Goal: Task Accomplishment & Management: Complete application form

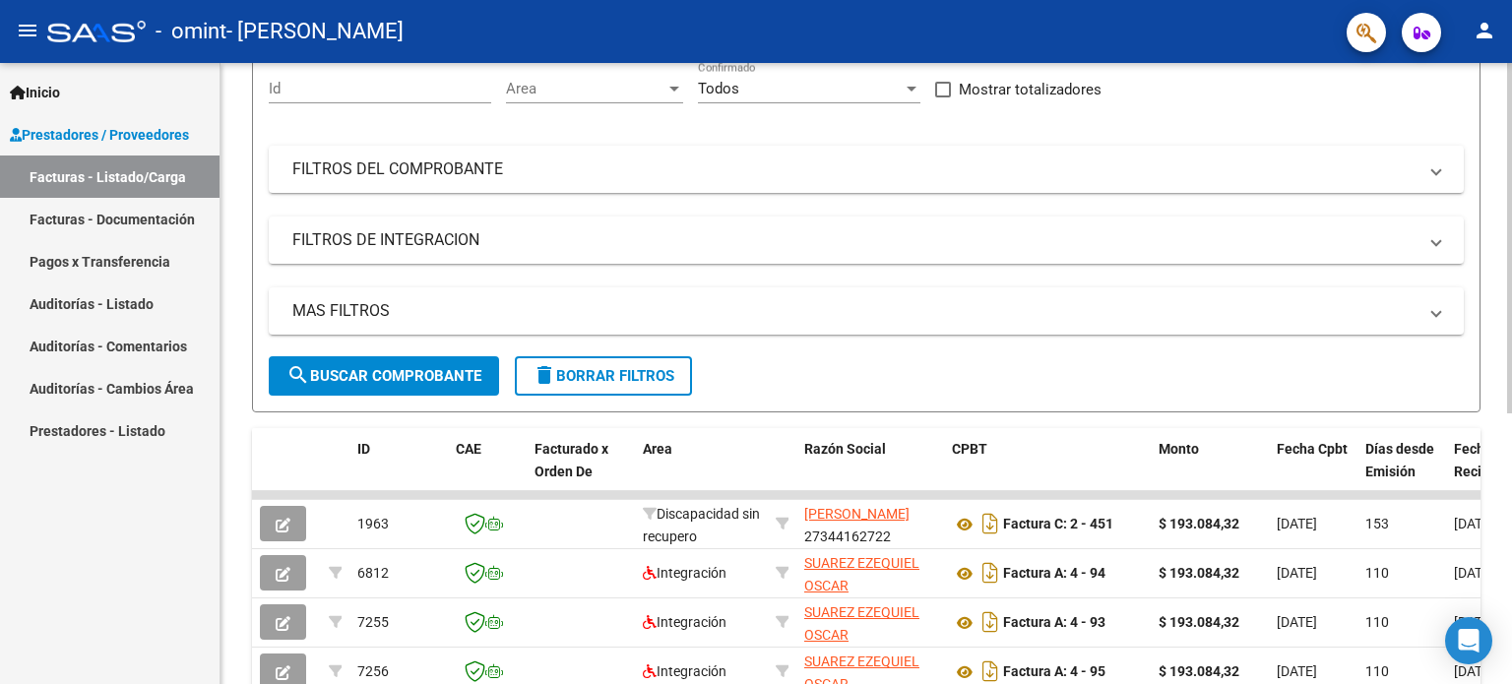
scroll to position [480, 0]
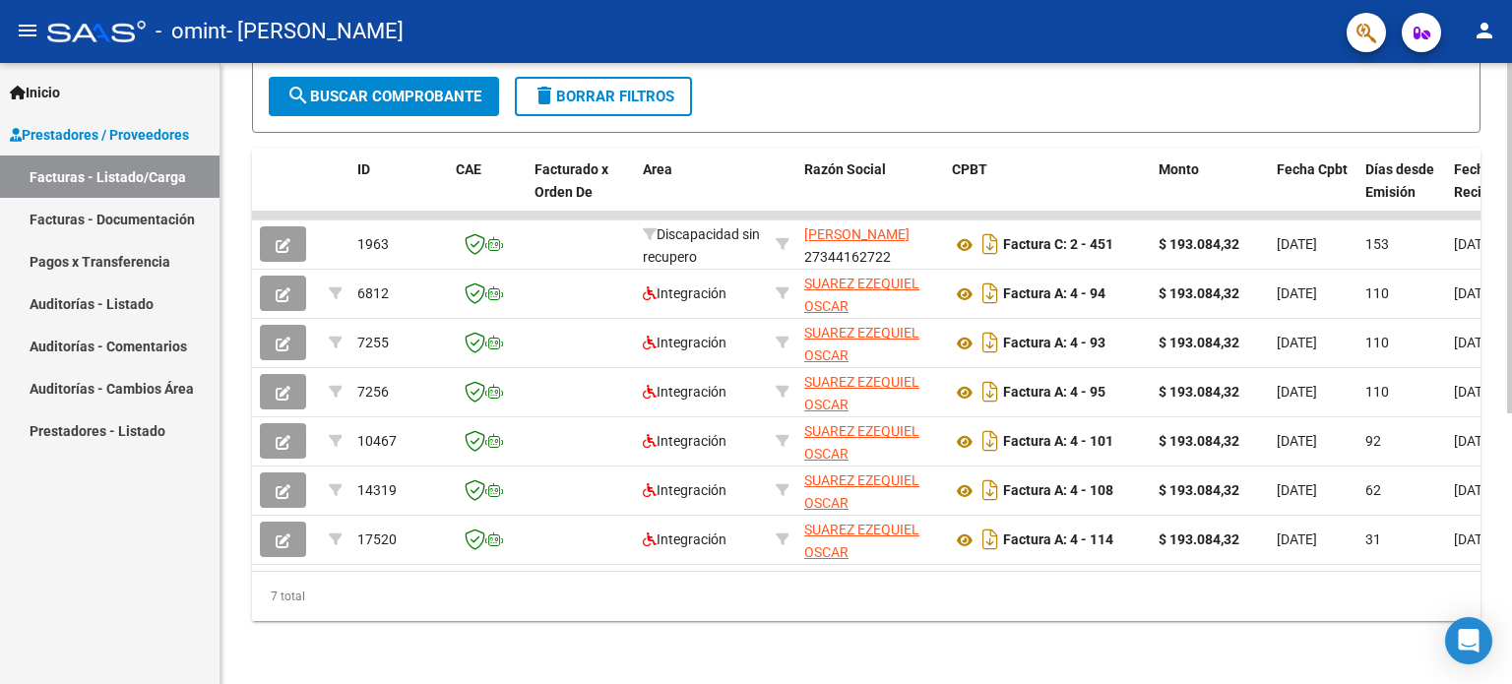
drag, startPoint x: 592, startPoint y: 575, endPoint x: 720, endPoint y: 572, distance: 128.0
click at [720, 572] on div "7 total" at bounding box center [866, 596] width 1228 height 49
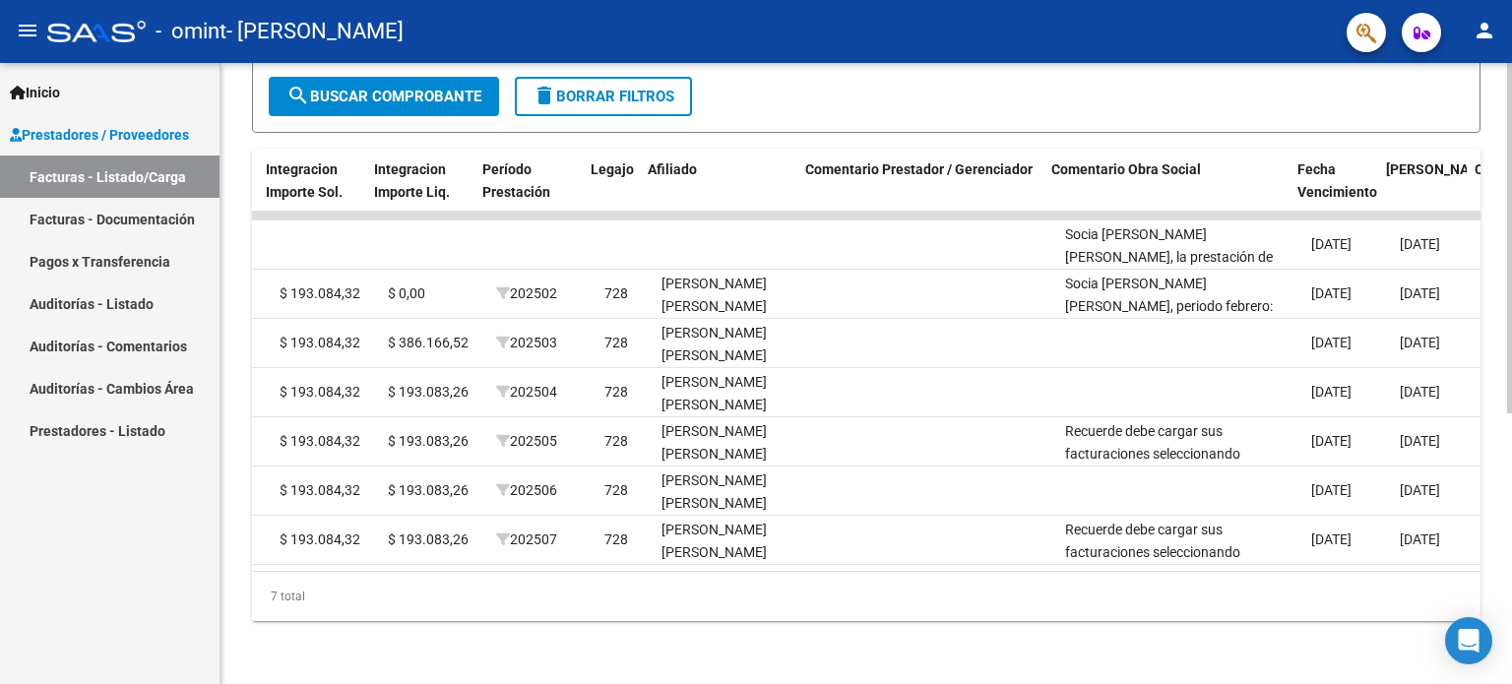
scroll to position [0, 2338]
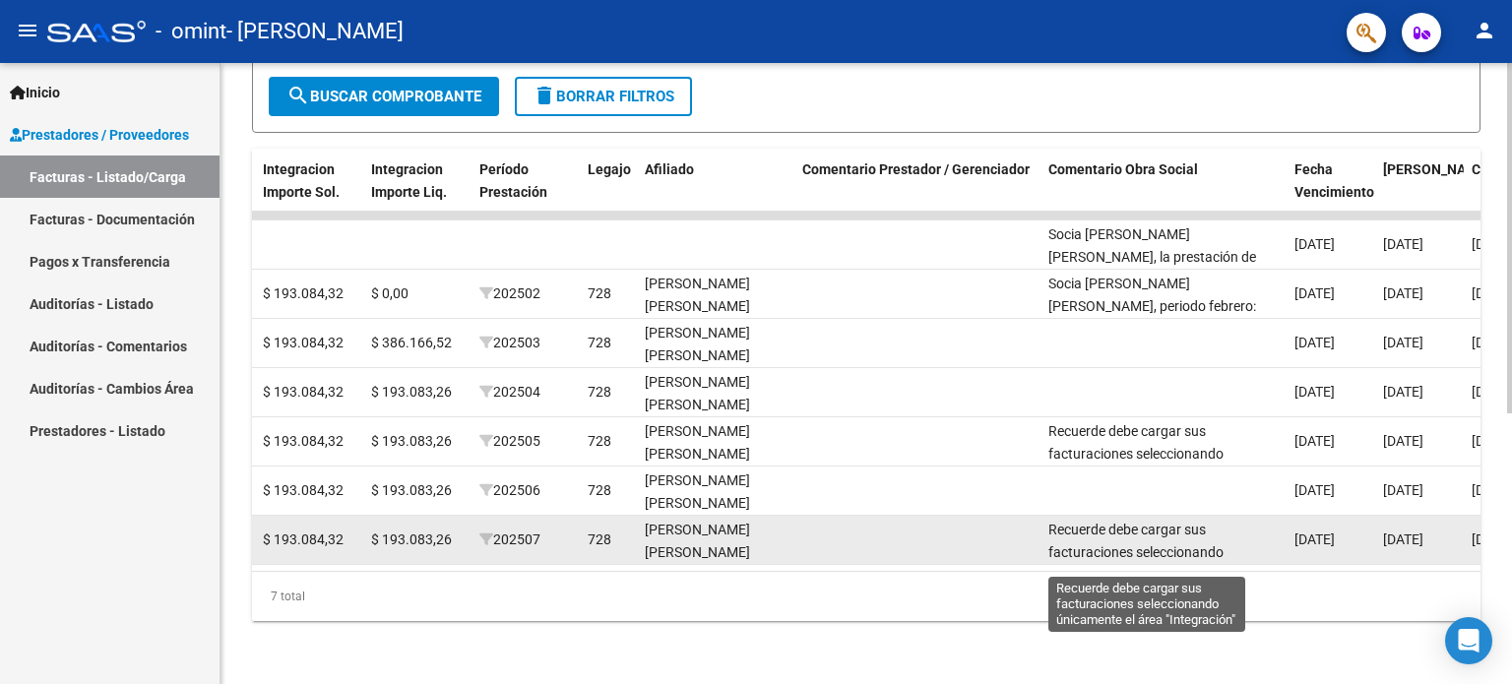
click at [1181, 522] on span "Recuerde debe cargar sus facturaciones seleccionando únicamente el área "Integr…" at bounding box center [1145, 552] width 195 height 61
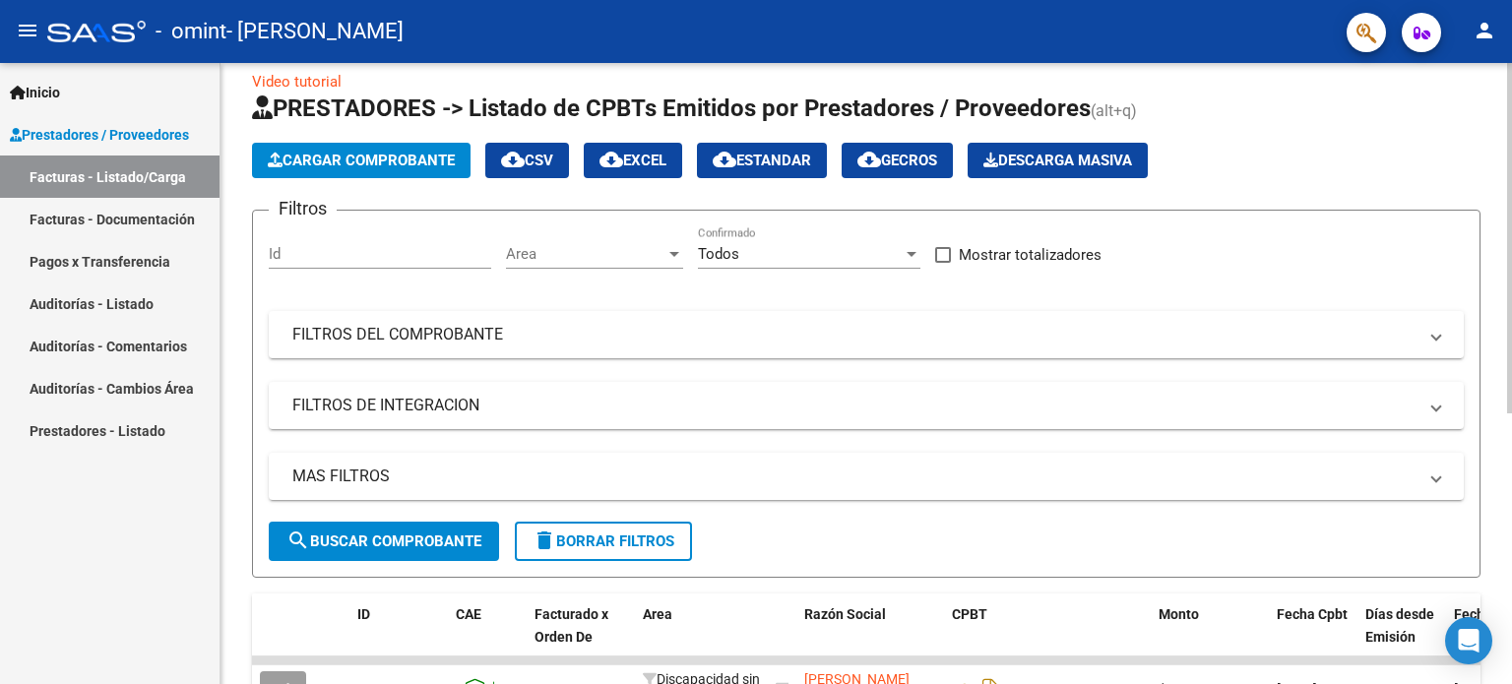
scroll to position [0, 0]
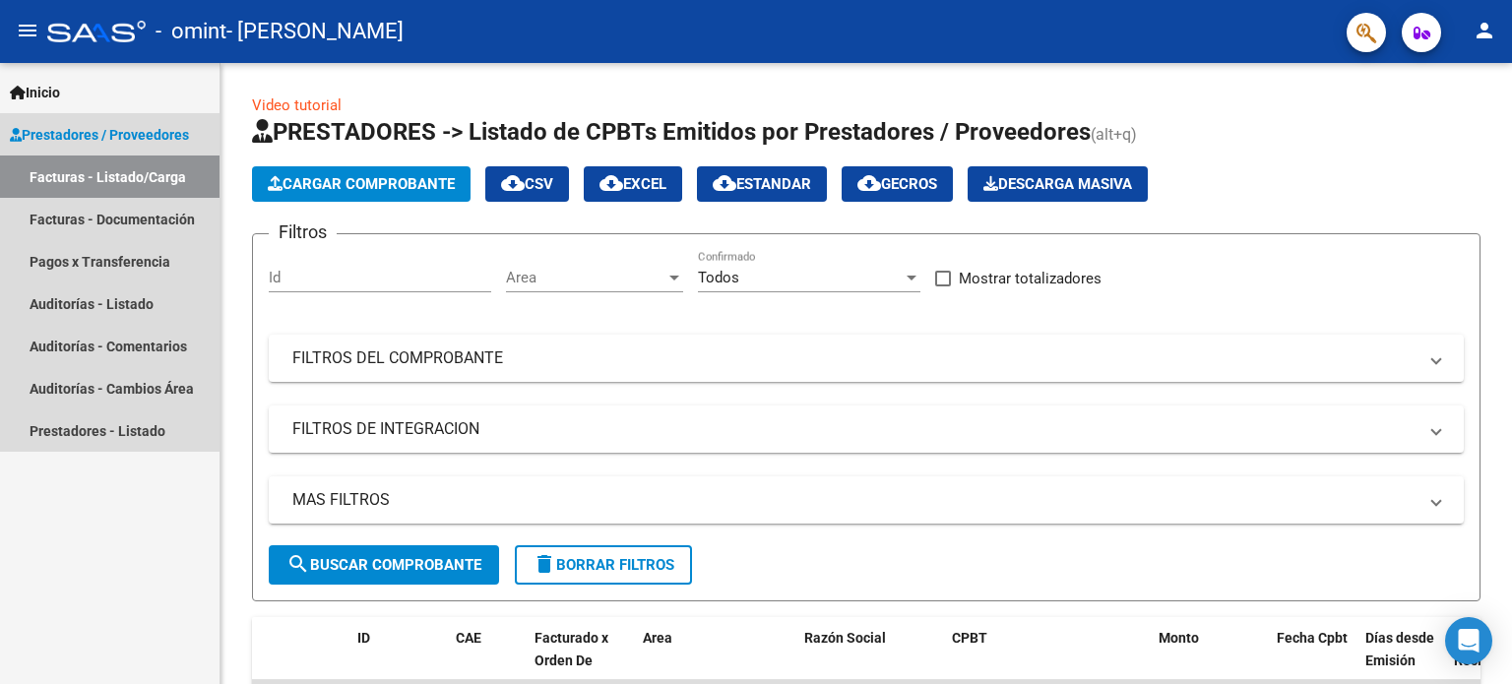
click at [115, 151] on link "Prestadores / Proveedores" at bounding box center [110, 134] width 220 height 42
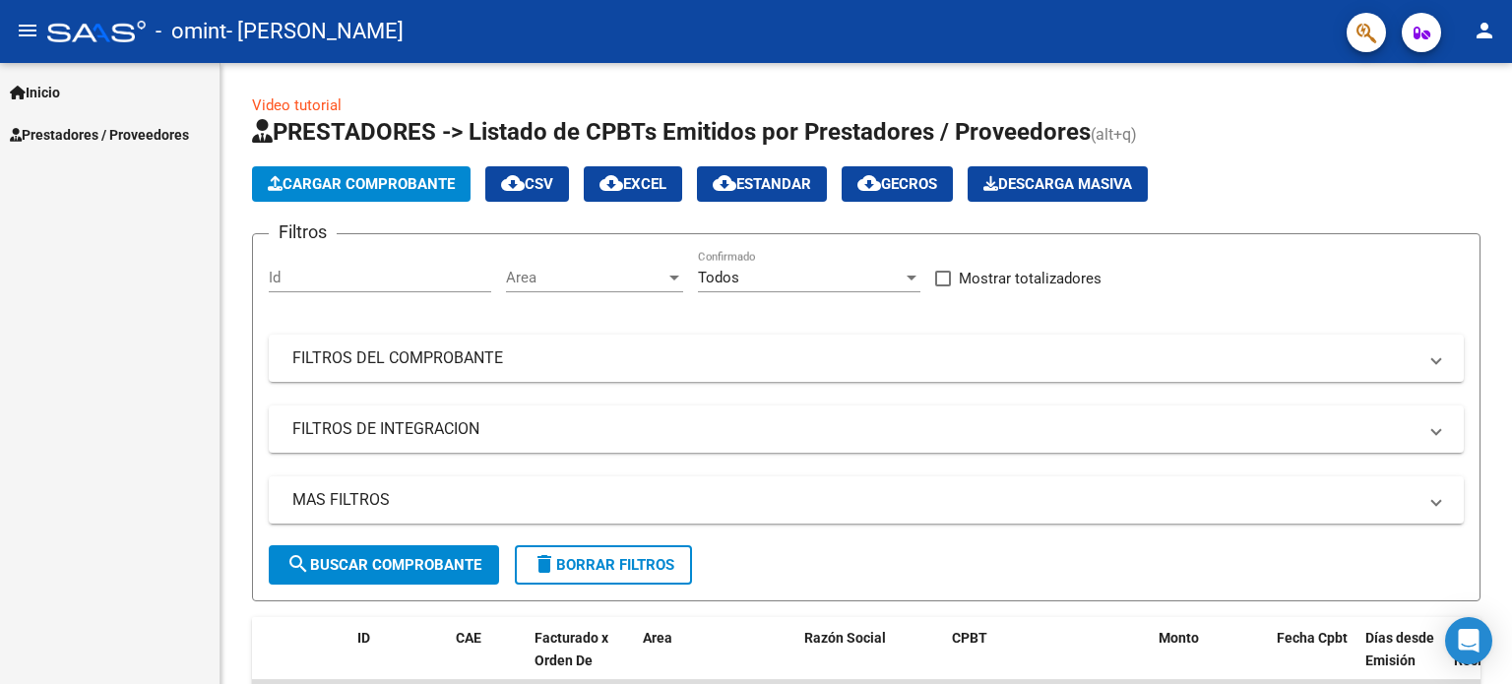
click at [126, 137] on span "Prestadores / Proveedores" at bounding box center [99, 135] width 179 height 22
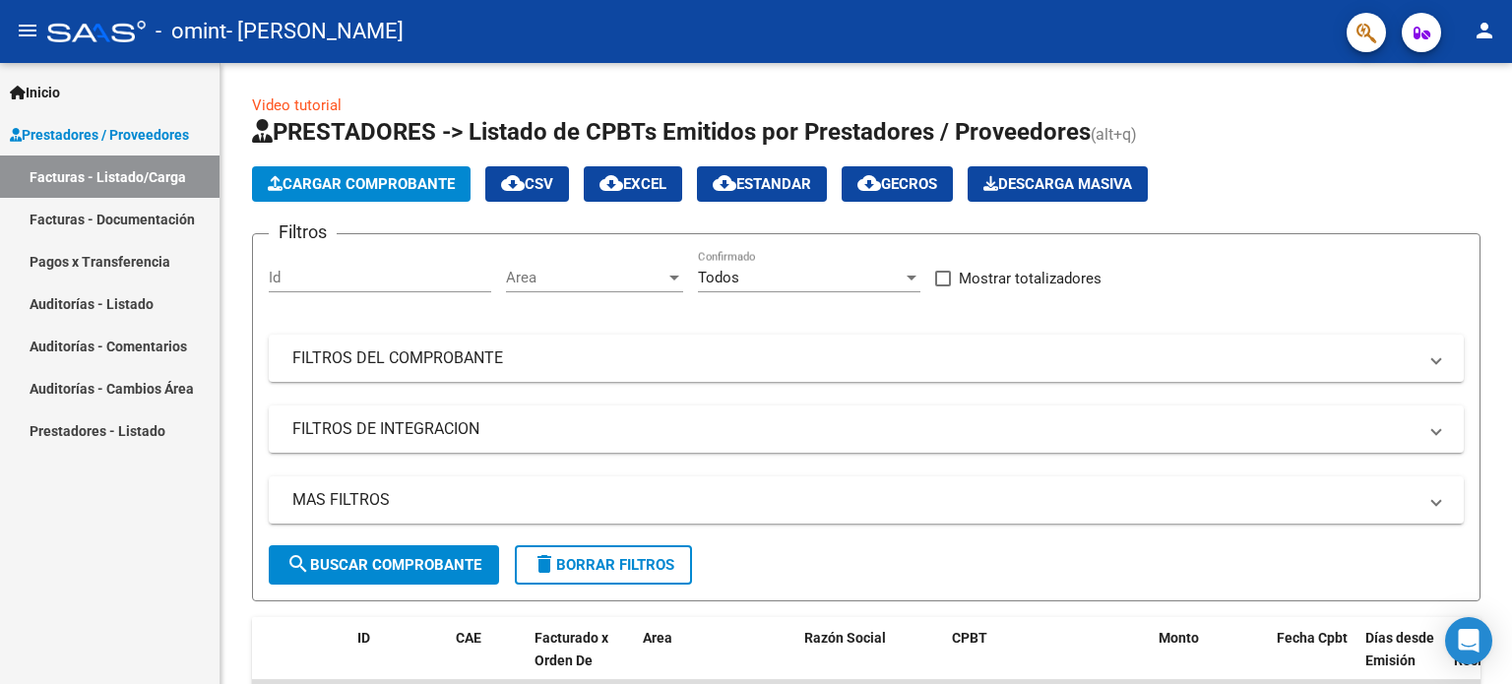
click at [105, 168] on link "Facturas - Listado/Carga" at bounding box center [110, 177] width 220 height 42
click at [304, 179] on span "Cargar Comprobante" at bounding box center [361, 184] width 187 height 18
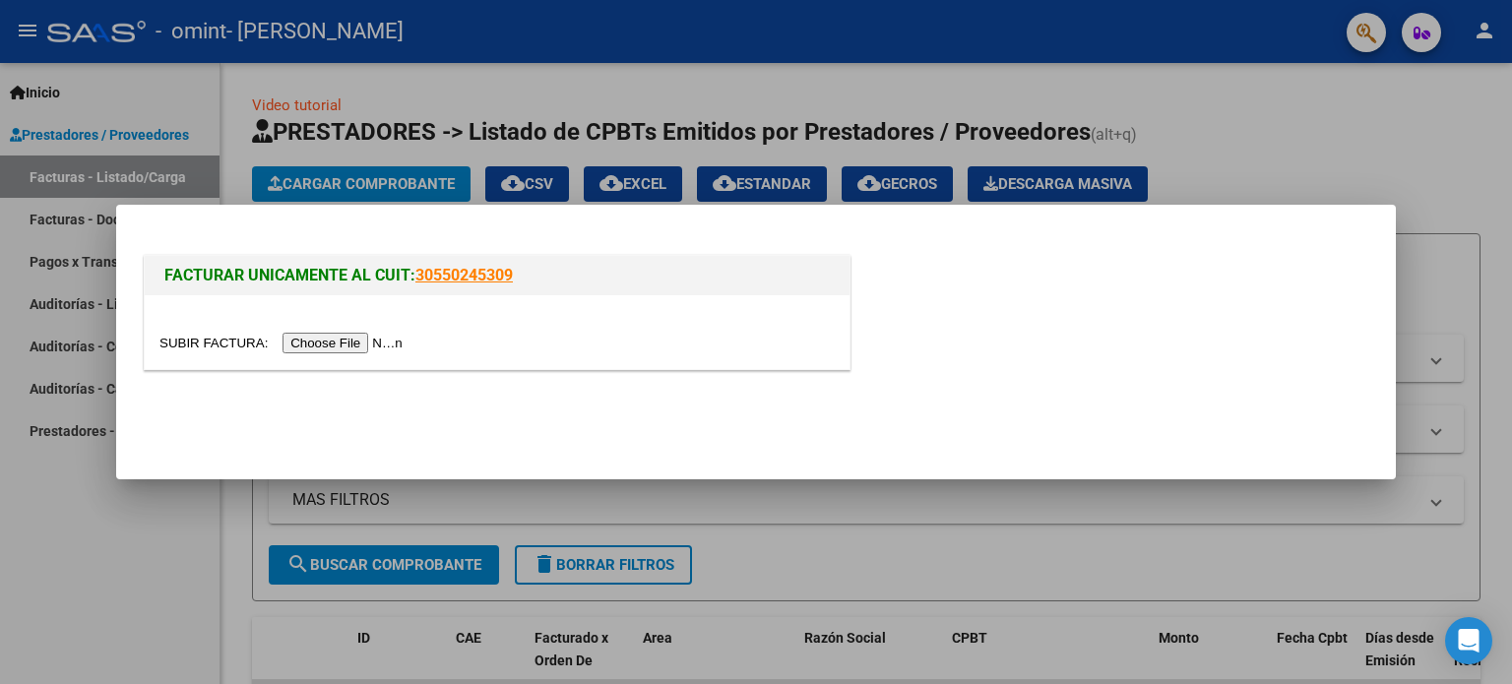
click at [366, 342] on input "file" at bounding box center [283, 343] width 249 height 21
click at [358, 335] on input "file" at bounding box center [283, 343] width 249 height 21
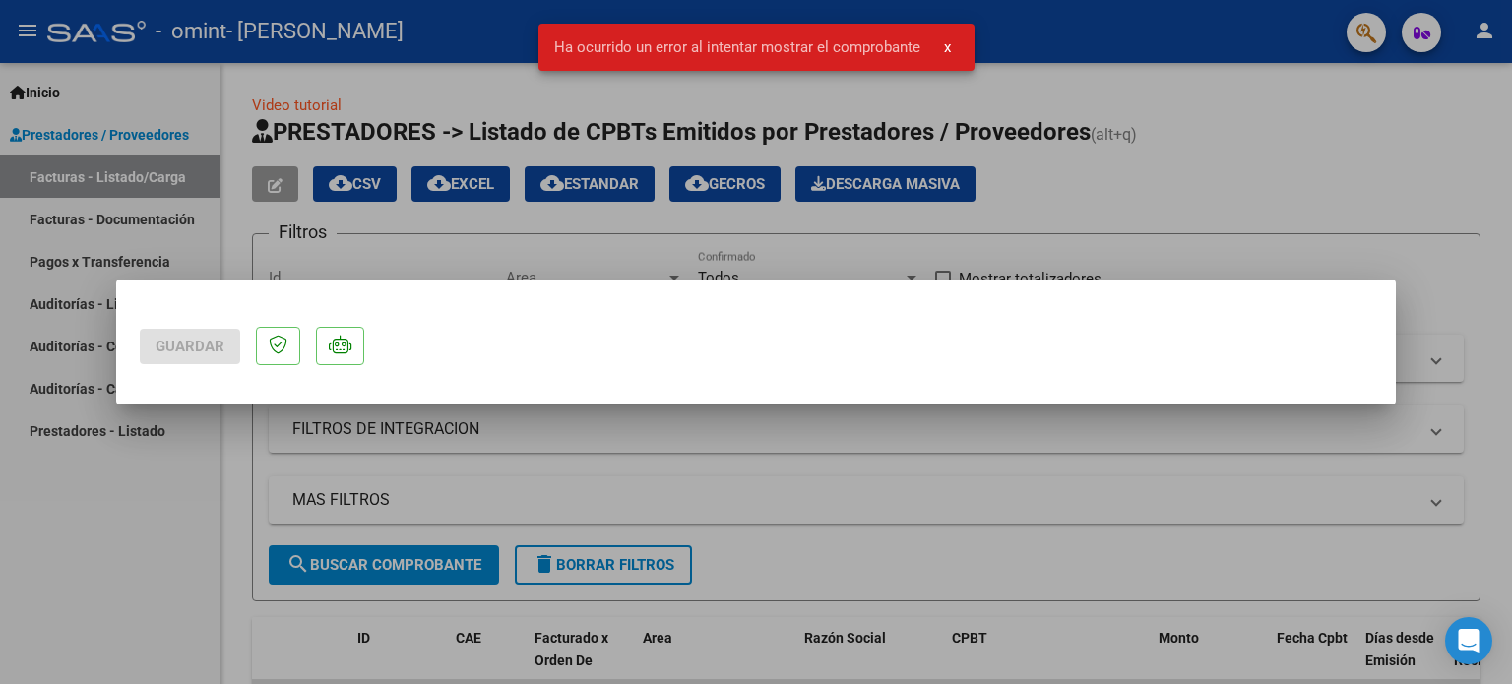
click at [944, 40] on span "x" at bounding box center [947, 47] width 7 height 18
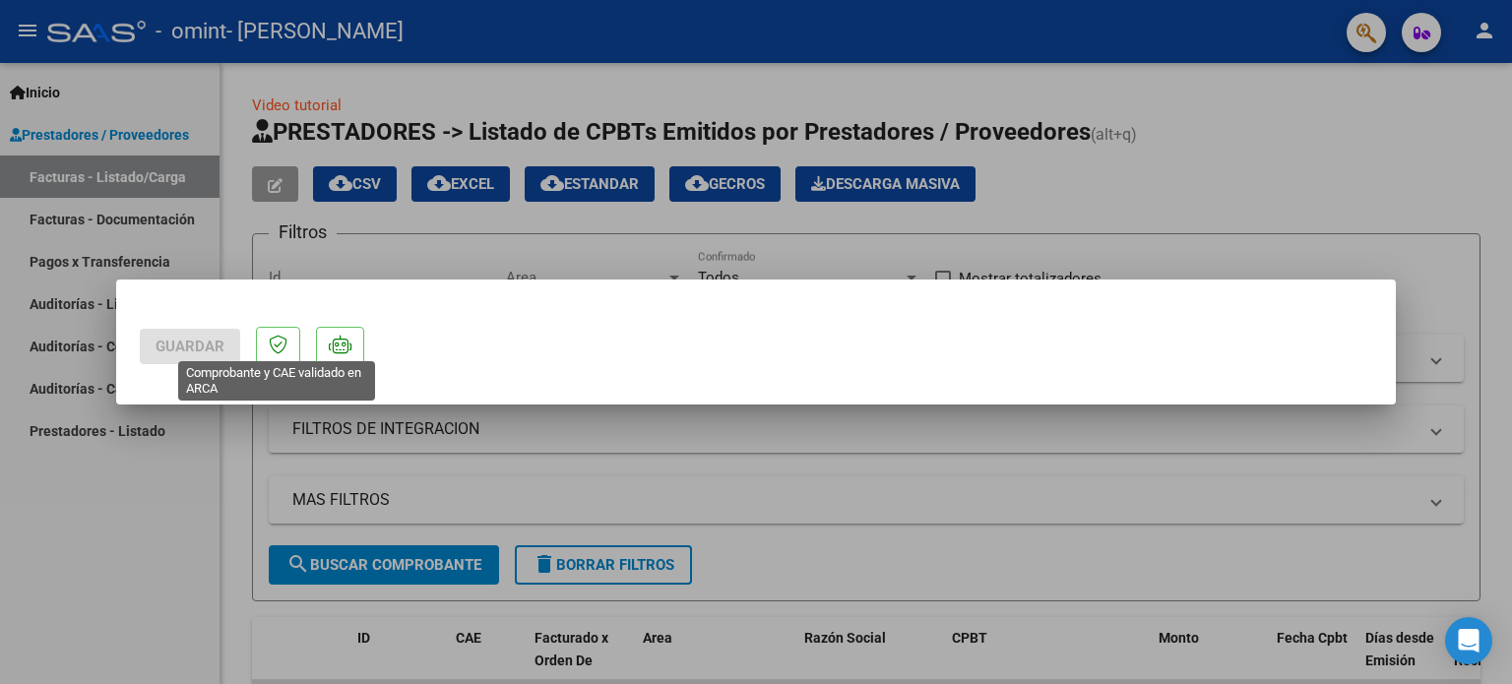
click at [283, 346] on icon at bounding box center [278, 345] width 19 height 20
click at [346, 346] on icon at bounding box center [340, 345] width 23 height 20
click at [243, 542] on div at bounding box center [756, 342] width 1512 height 684
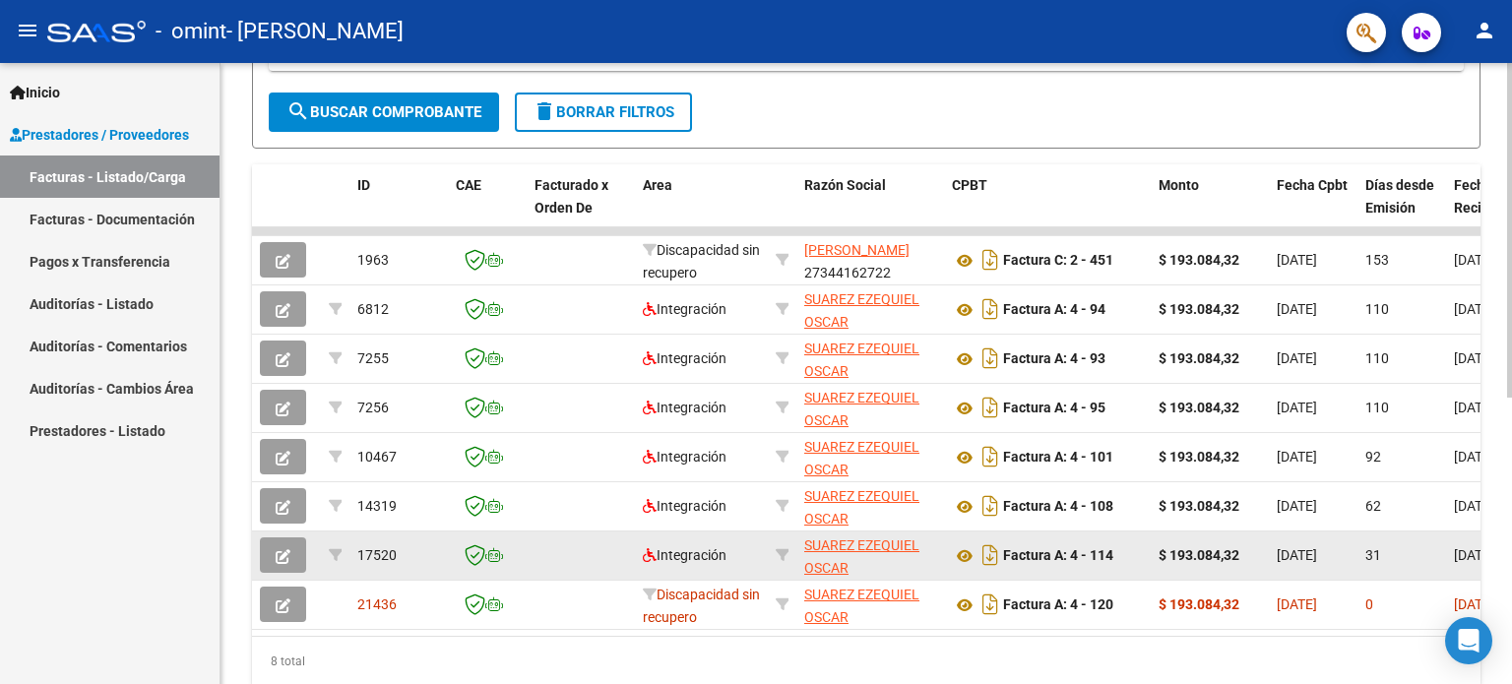
scroll to position [530, 0]
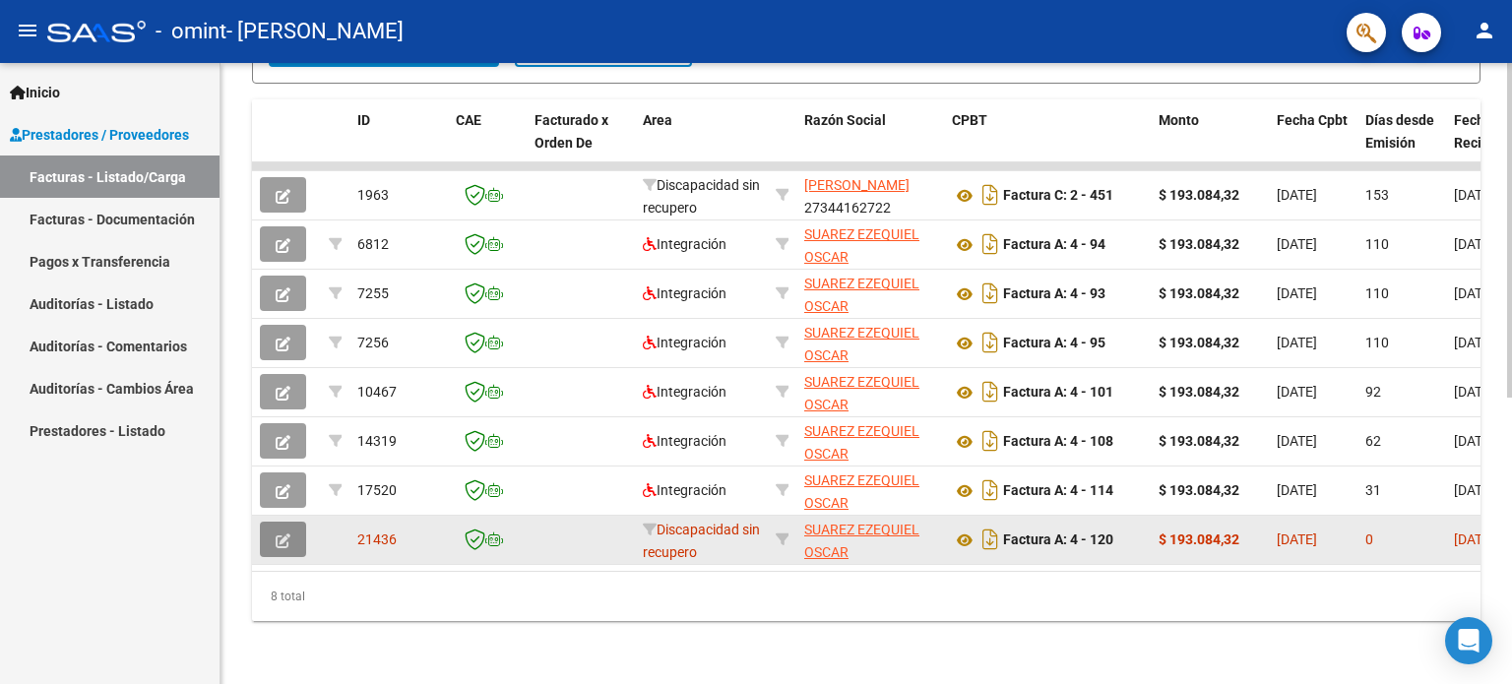
click at [274, 537] on button "button" at bounding box center [283, 539] width 46 height 35
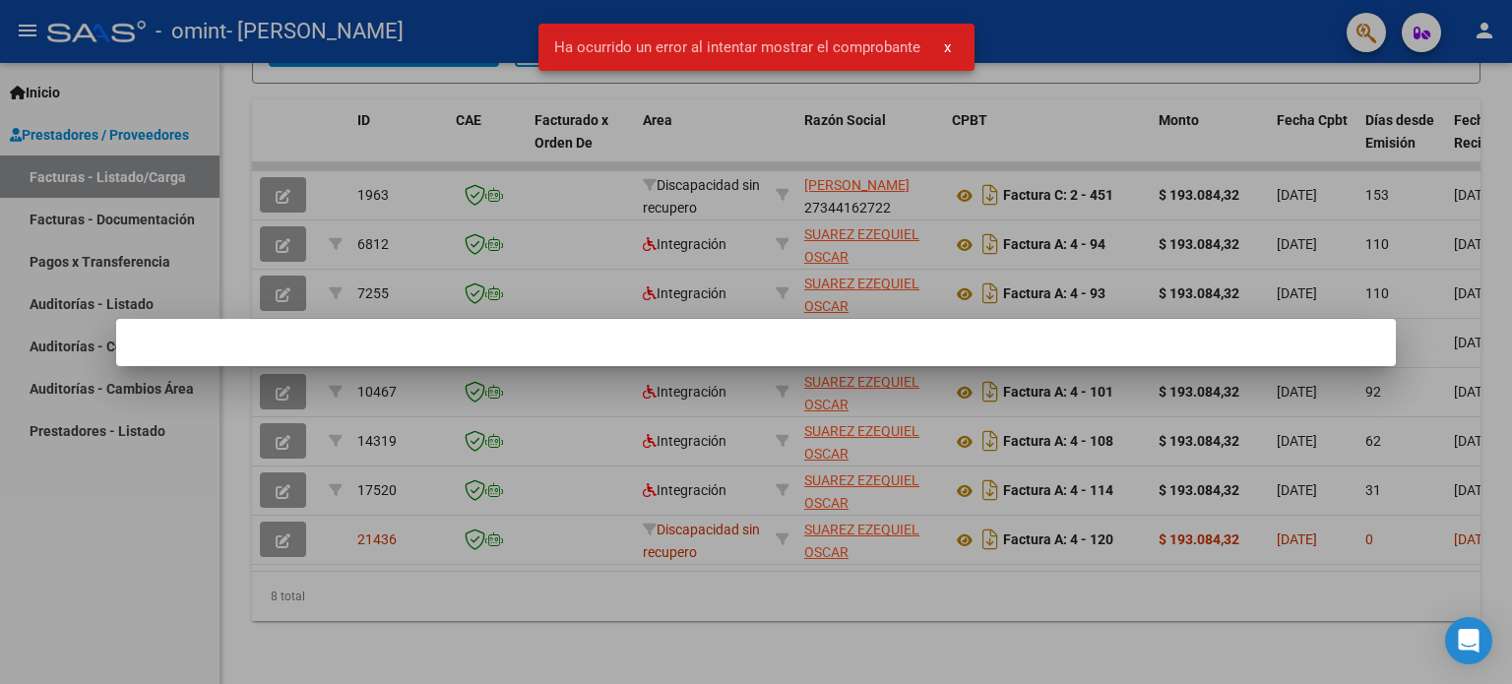
click at [655, 515] on div at bounding box center [756, 342] width 1512 height 684
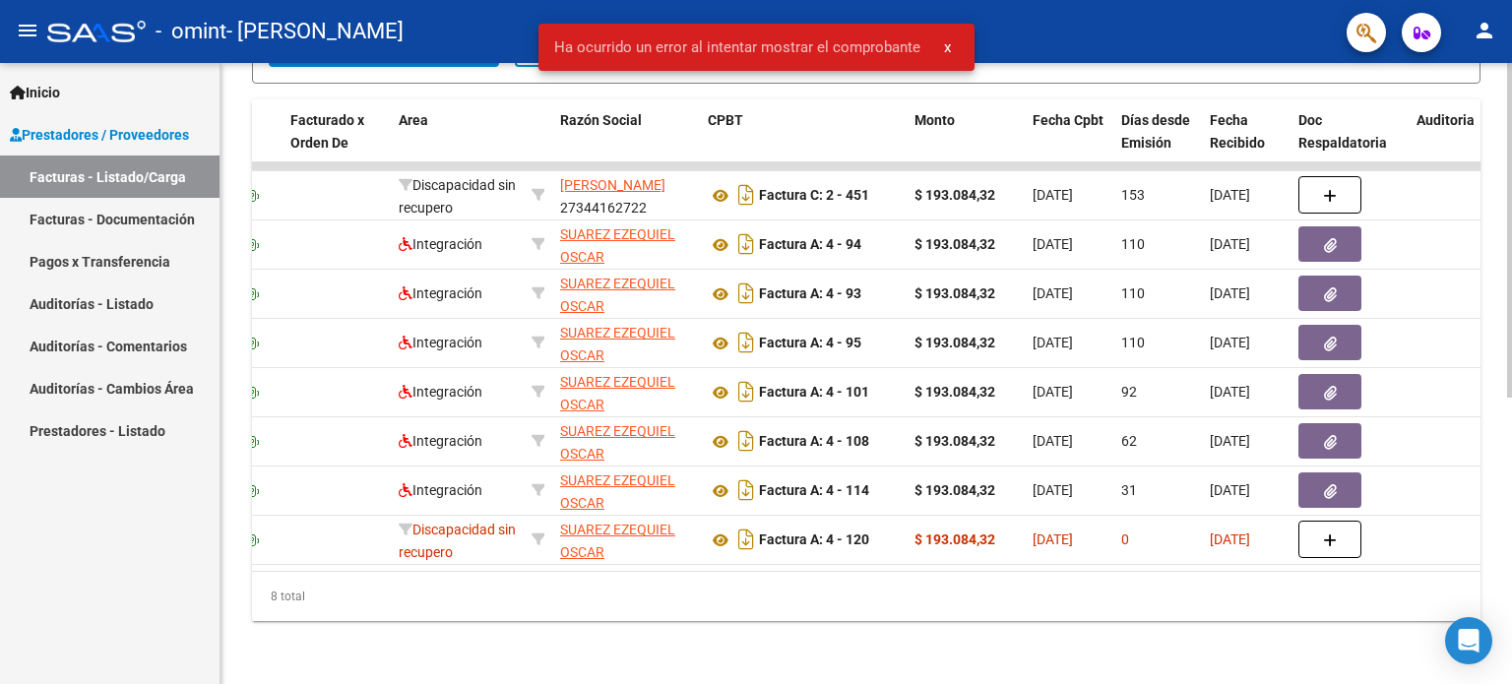
scroll to position [0, 0]
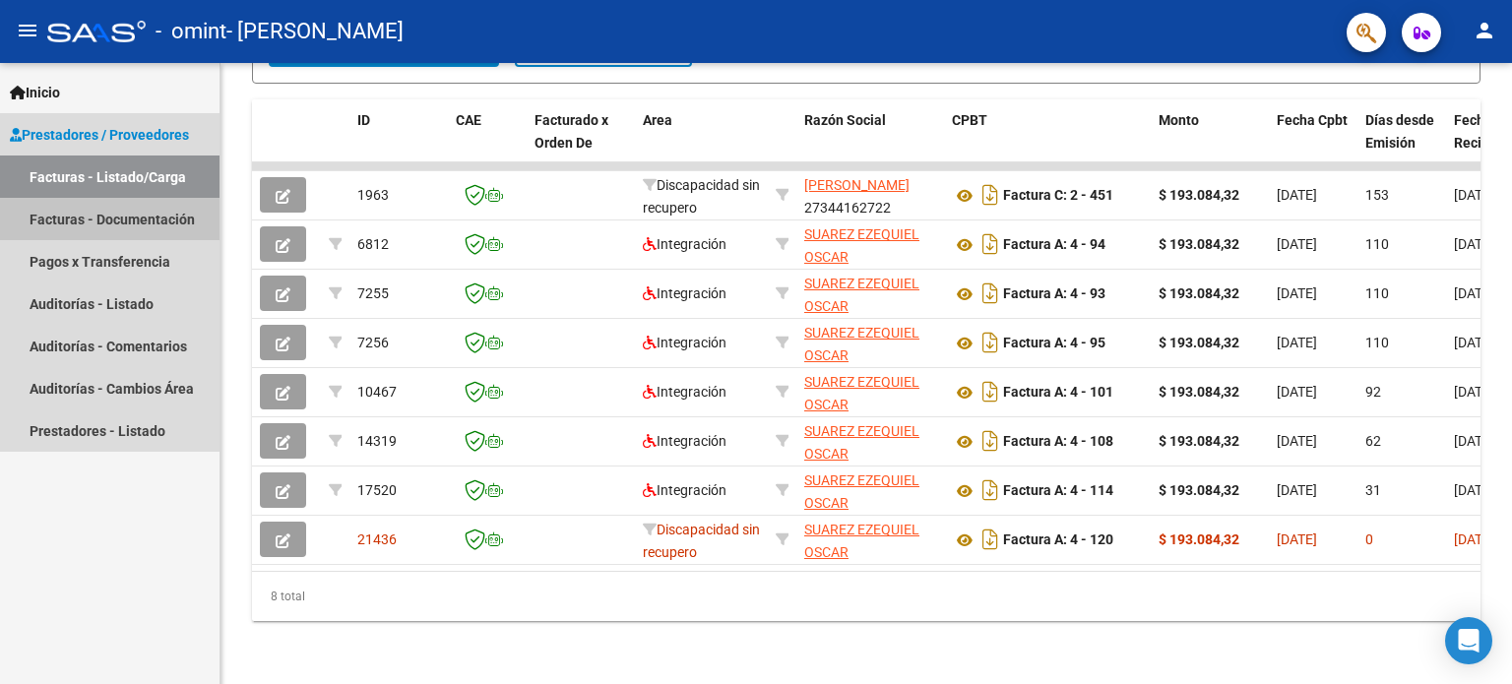
click at [102, 231] on link "Facturas - Documentación" at bounding box center [110, 219] width 220 height 42
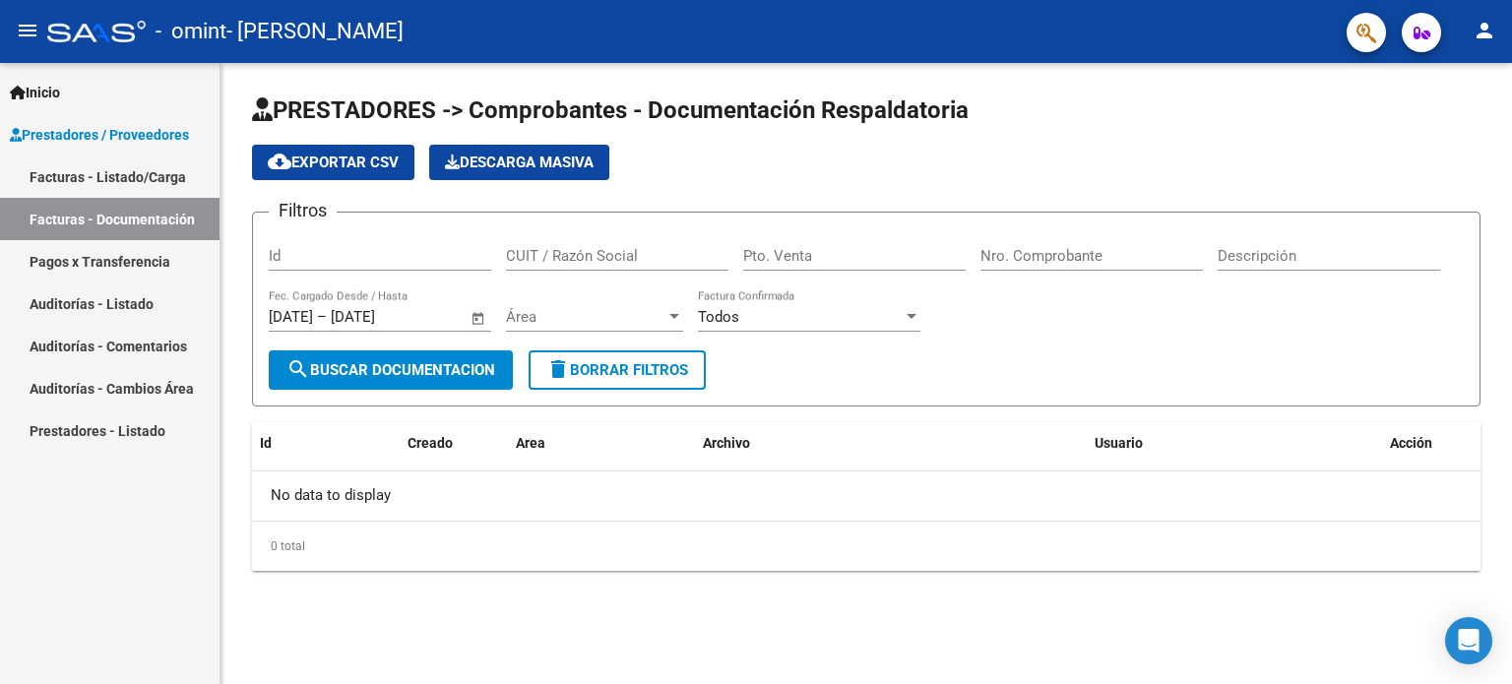
click at [68, 275] on link "Pagos x Transferencia" at bounding box center [110, 261] width 220 height 42
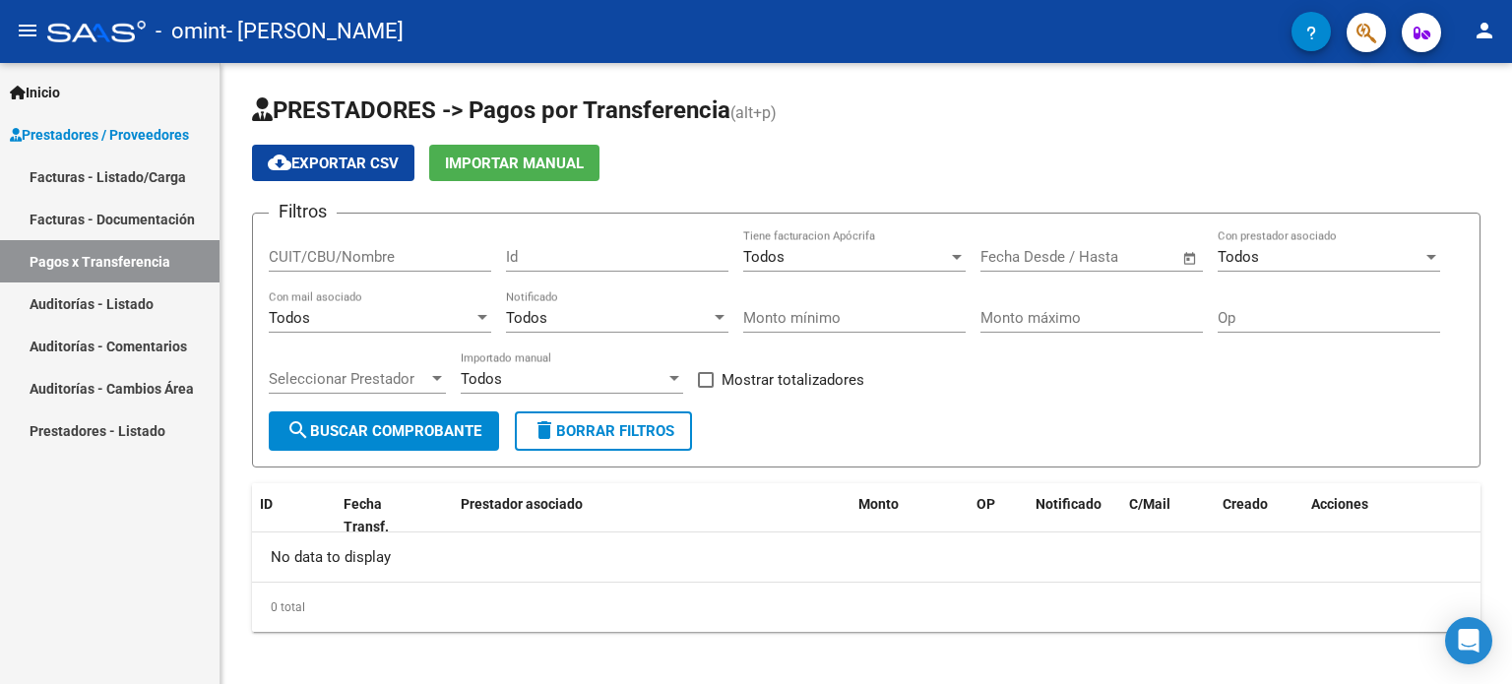
click at [70, 294] on link "Auditorías - Listado" at bounding box center [110, 304] width 220 height 42
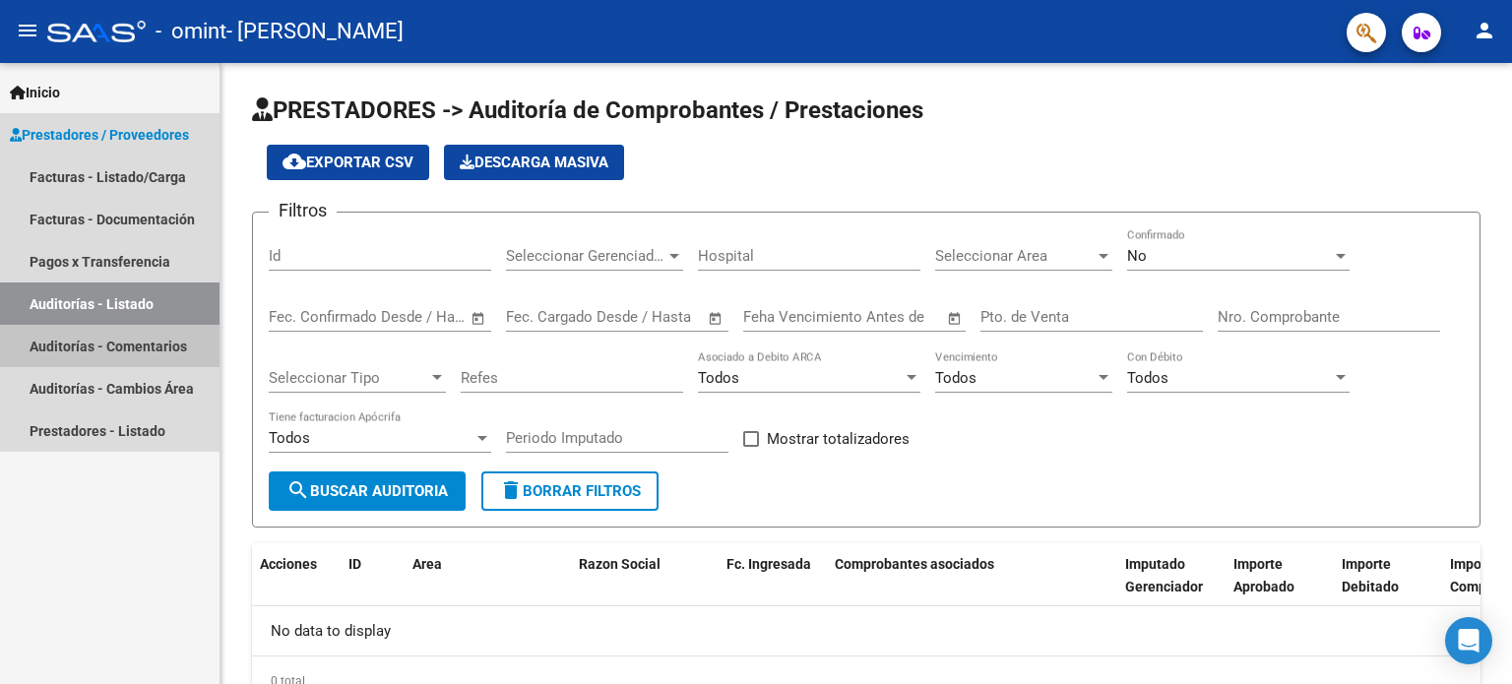
click at [76, 340] on link "Auditorías - Comentarios" at bounding box center [110, 346] width 220 height 42
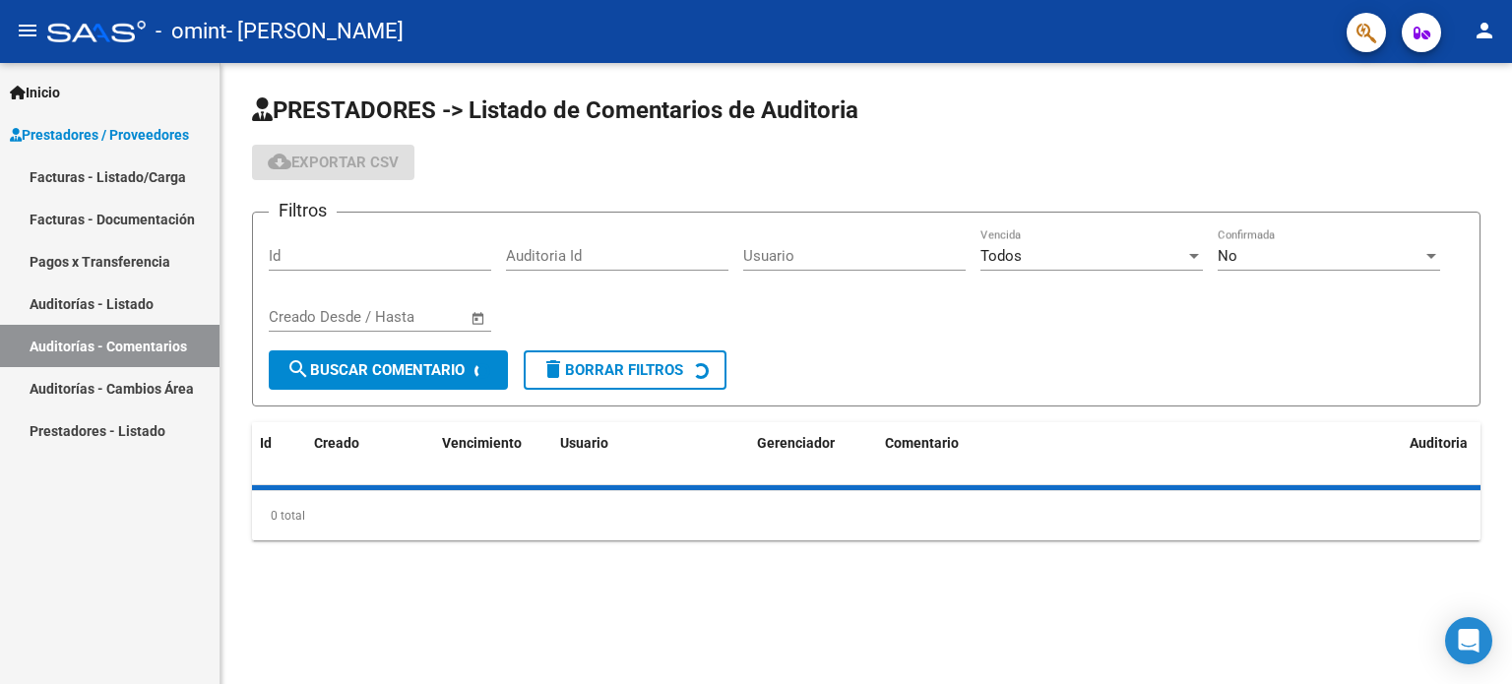
click at [94, 381] on link "Auditorías - Cambios Área" at bounding box center [110, 388] width 220 height 42
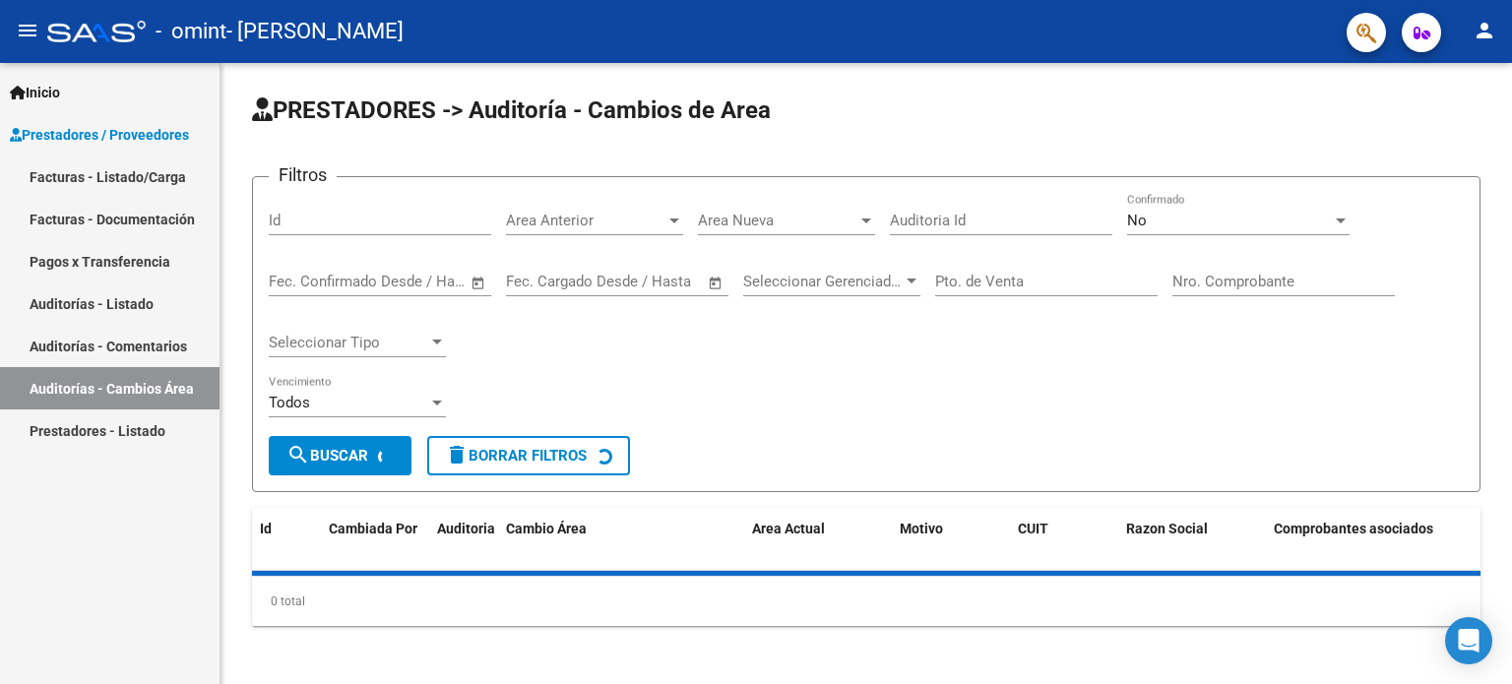
click at [94, 421] on link "Prestadores - Listado" at bounding box center [110, 430] width 220 height 42
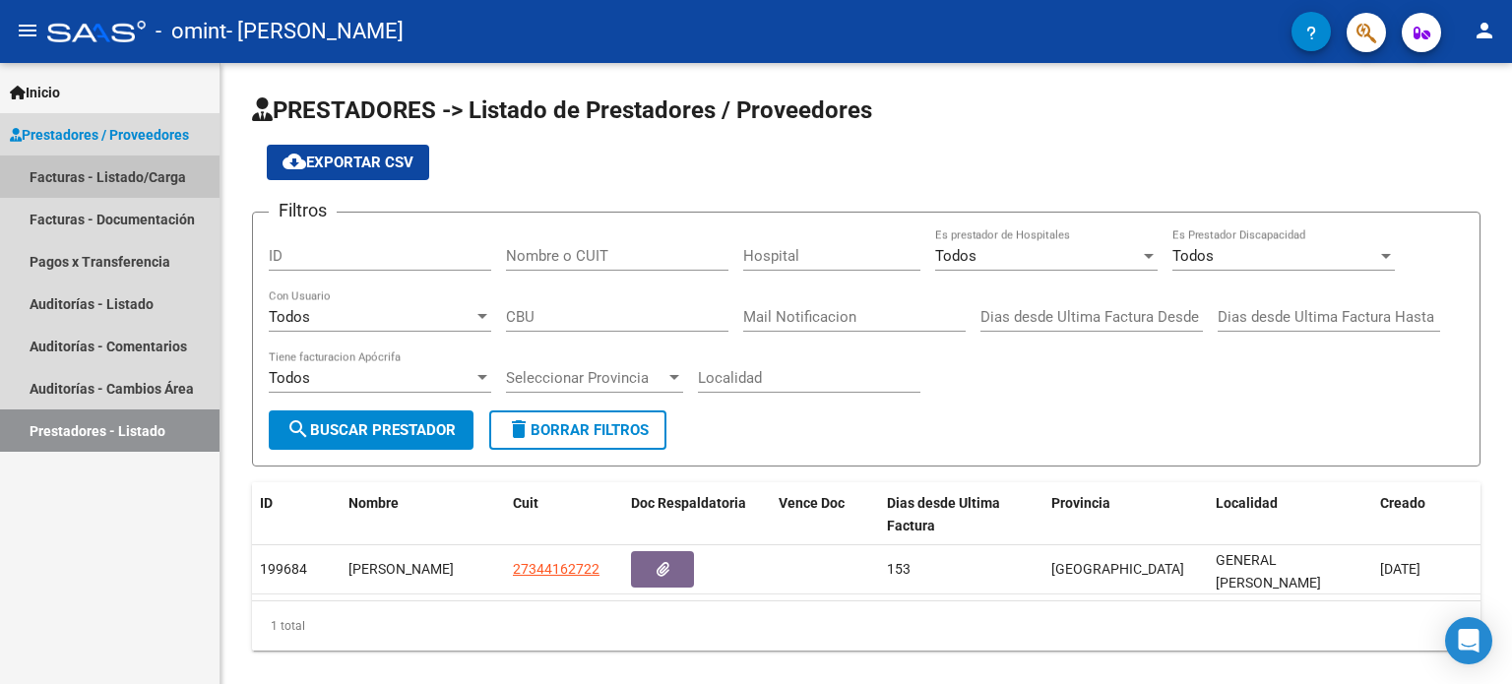
click at [84, 181] on link "Facturas - Listado/Carga" at bounding box center [110, 177] width 220 height 42
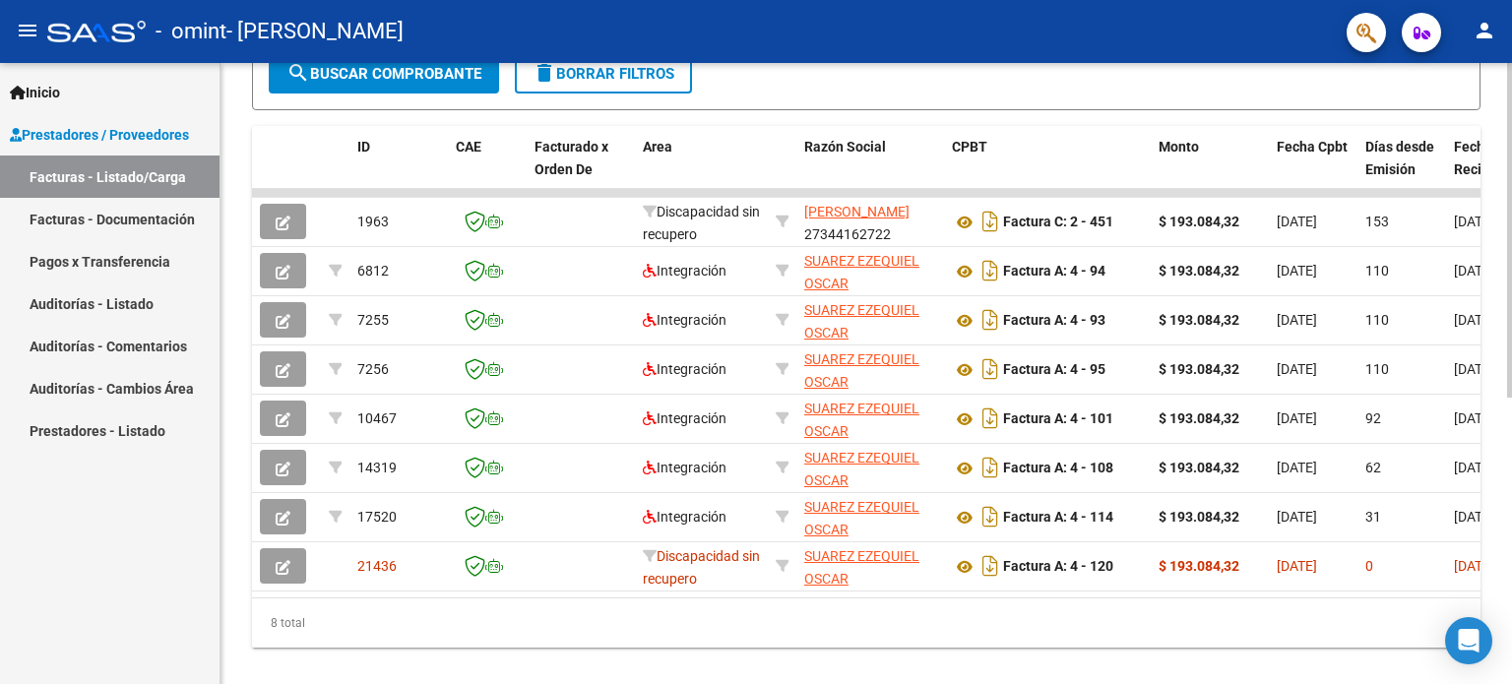
scroll to position [530, 0]
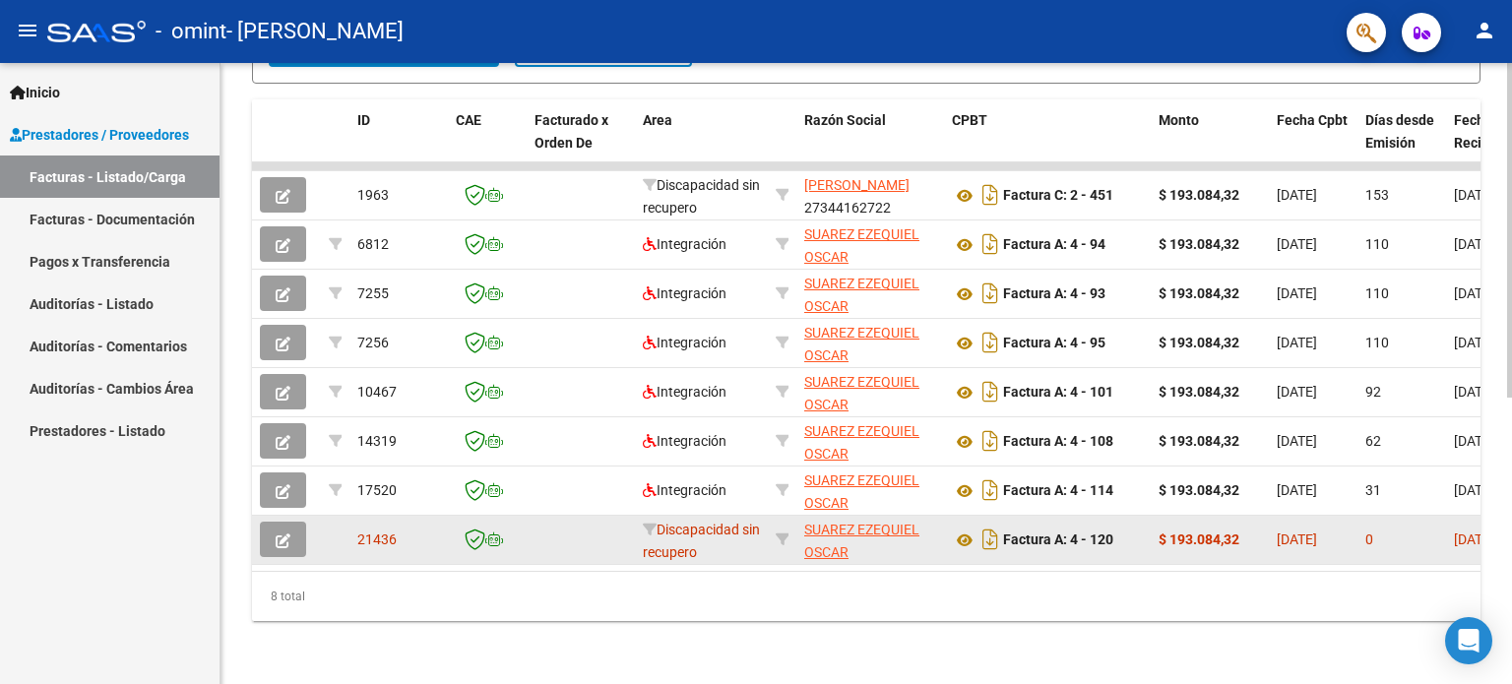
click at [374, 529] on div "21436" at bounding box center [398, 540] width 83 height 23
click at [344, 527] on datatable-body-cell at bounding box center [335, 540] width 29 height 48
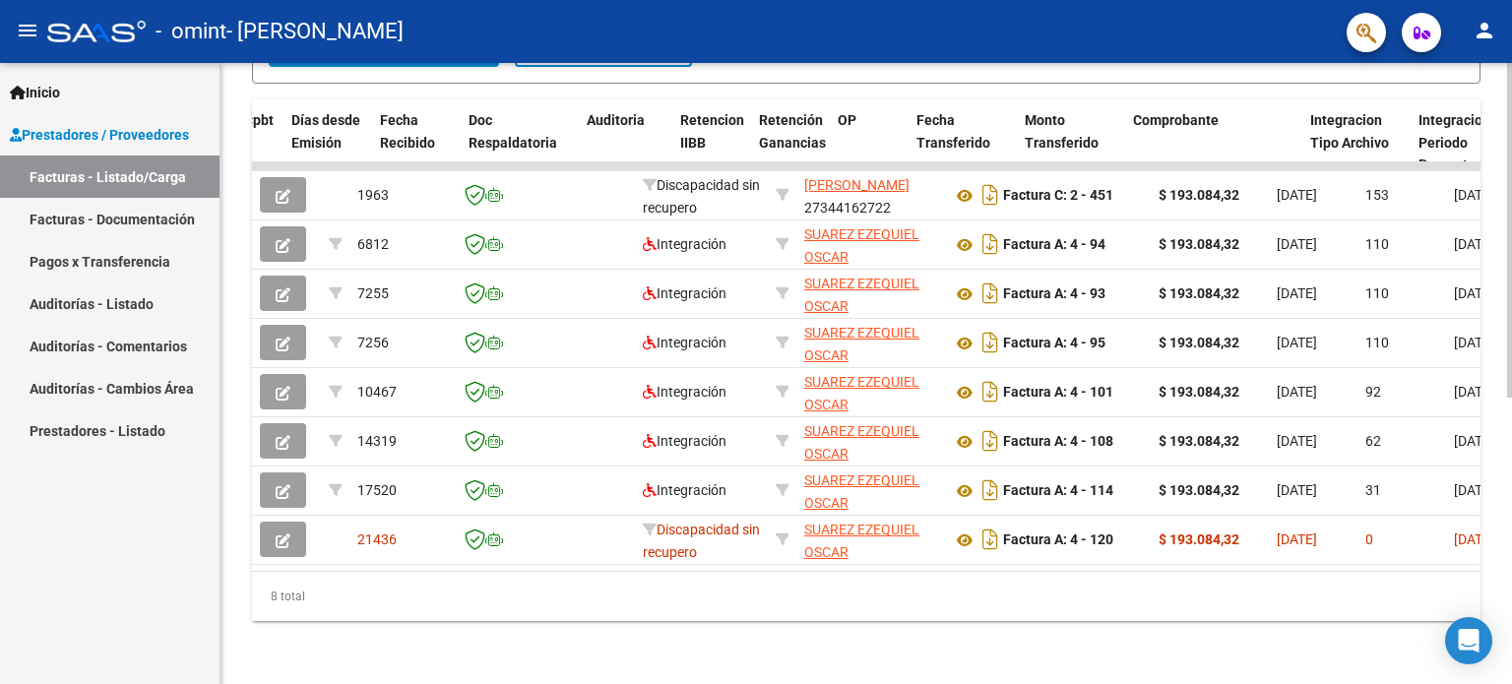
scroll to position [0, 1091]
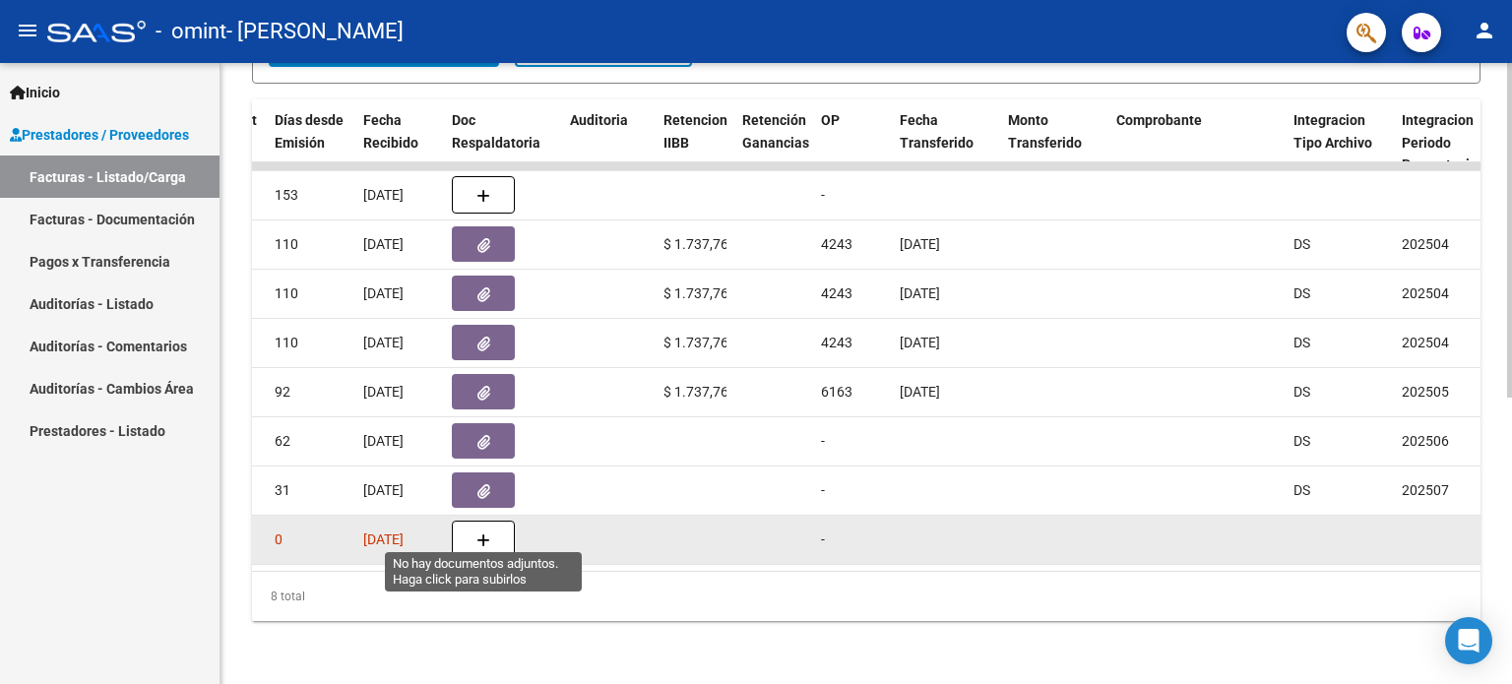
click at [476, 534] on icon "button" at bounding box center [483, 541] width 14 height 15
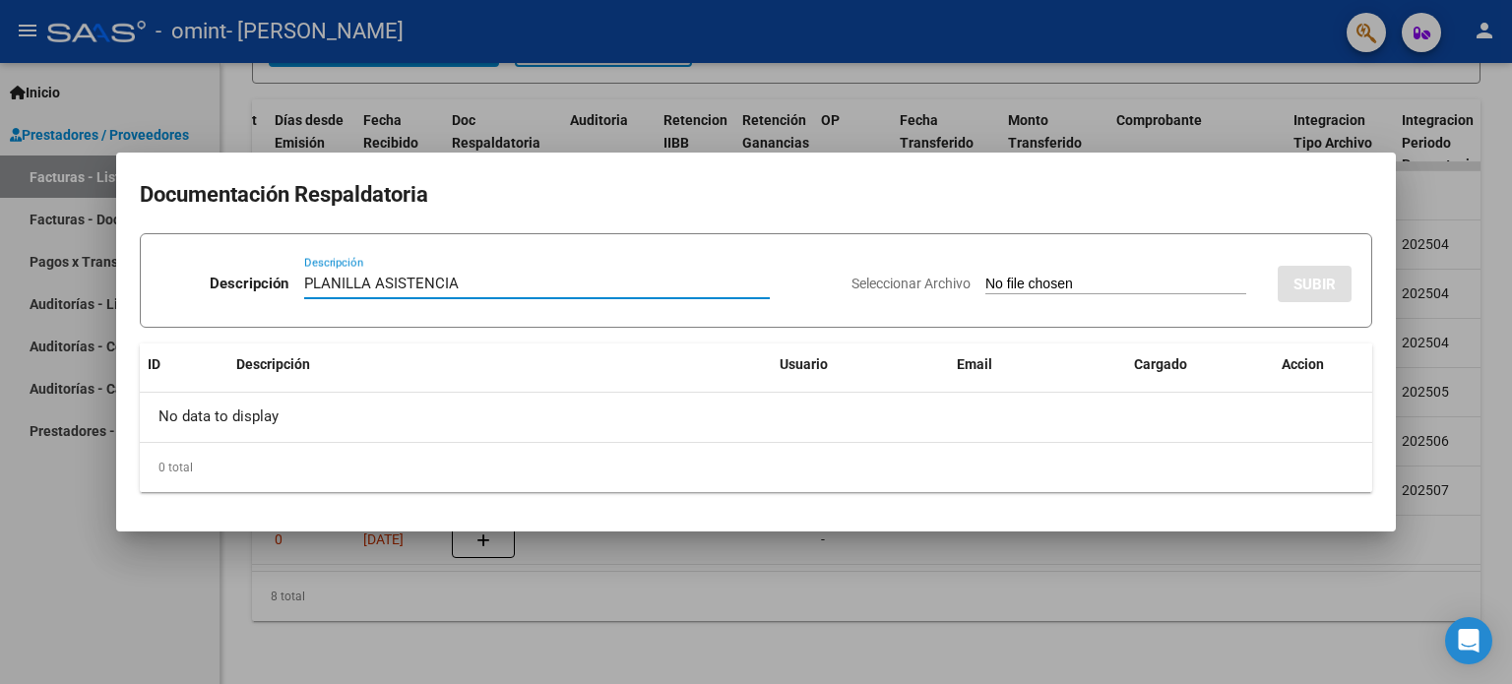
type input "PLANILLA ASISTENCIA"
click at [1150, 286] on input "Seleccionar Archivo" at bounding box center [1115, 285] width 261 height 19
drag, startPoint x: 335, startPoint y: 637, endPoint x: 799, endPoint y: 8, distance: 782.0
click at [334, 637] on div at bounding box center [756, 342] width 1512 height 684
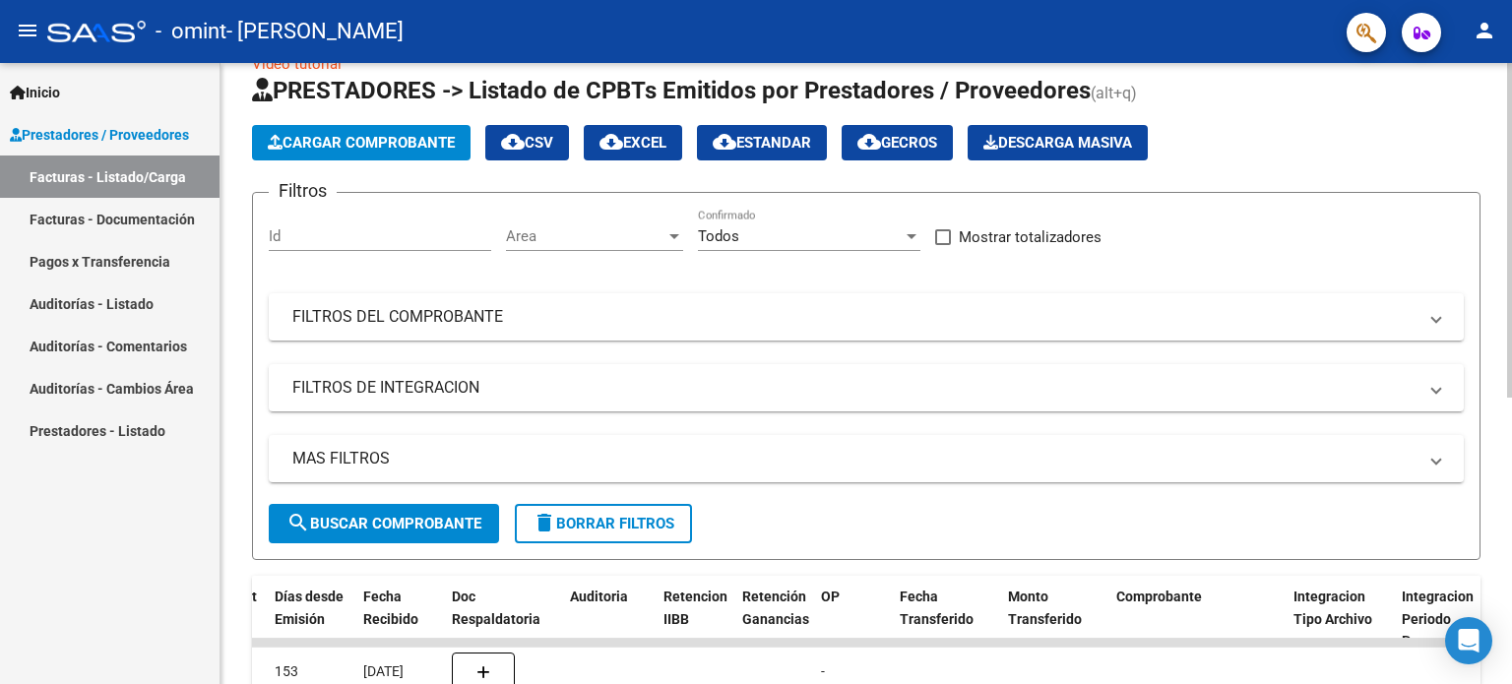
scroll to position [0, 0]
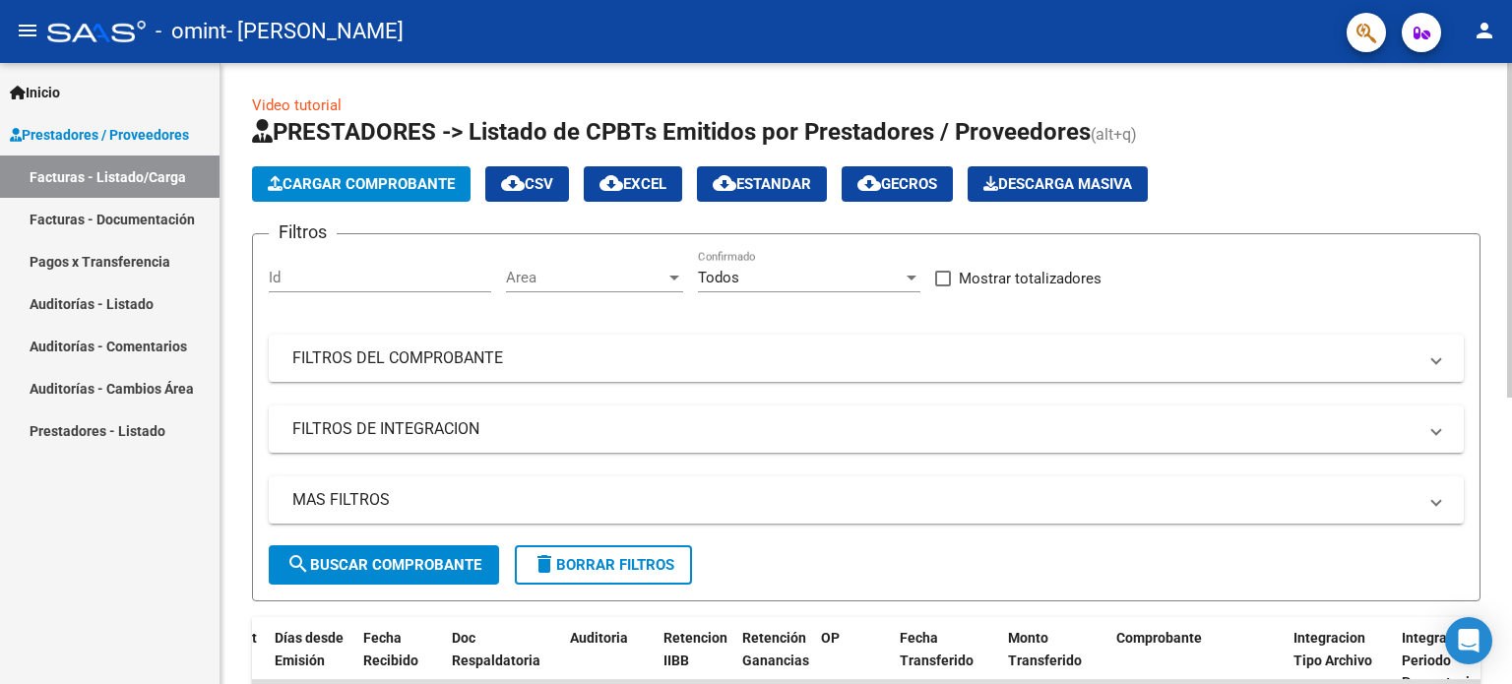
click at [525, 176] on mat-icon "cloud_download" at bounding box center [513, 183] width 24 height 24
click at [391, 429] on mat-panel-title "FILTROS DE INTEGRACION" at bounding box center [854, 429] width 1124 height 22
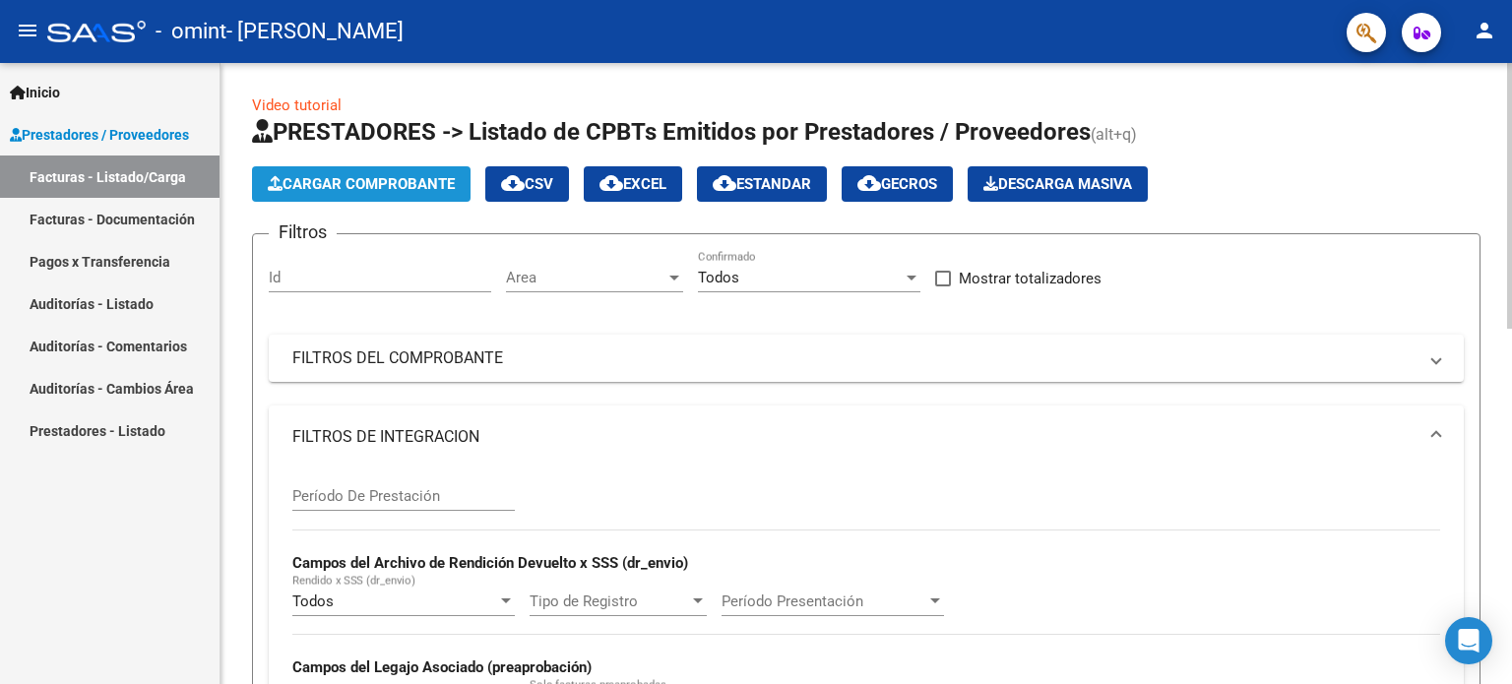
click at [310, 184] on span "Cargar Comprobante" at bounding box center [361, 184] width 187 height 18
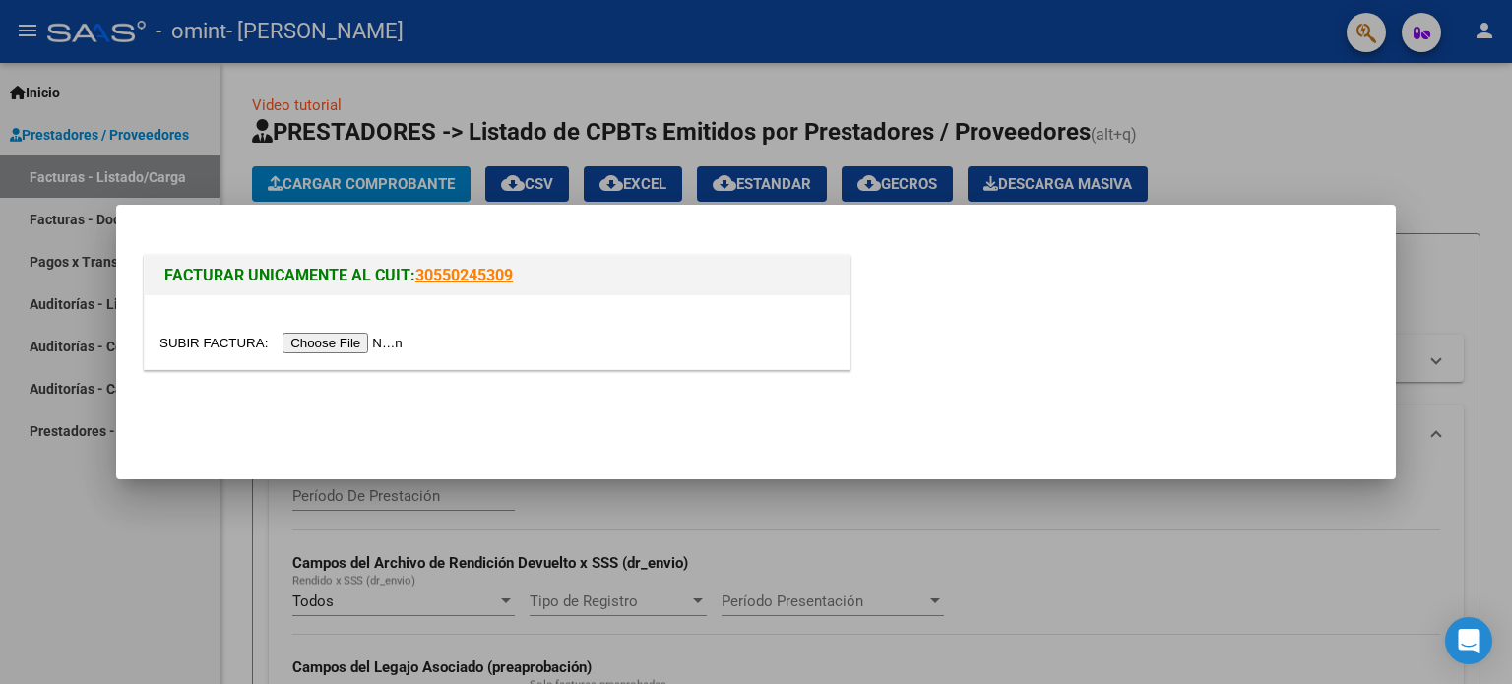
click at [354, 343] on input "file" at bounding box center [283, 343] width 249 height 21
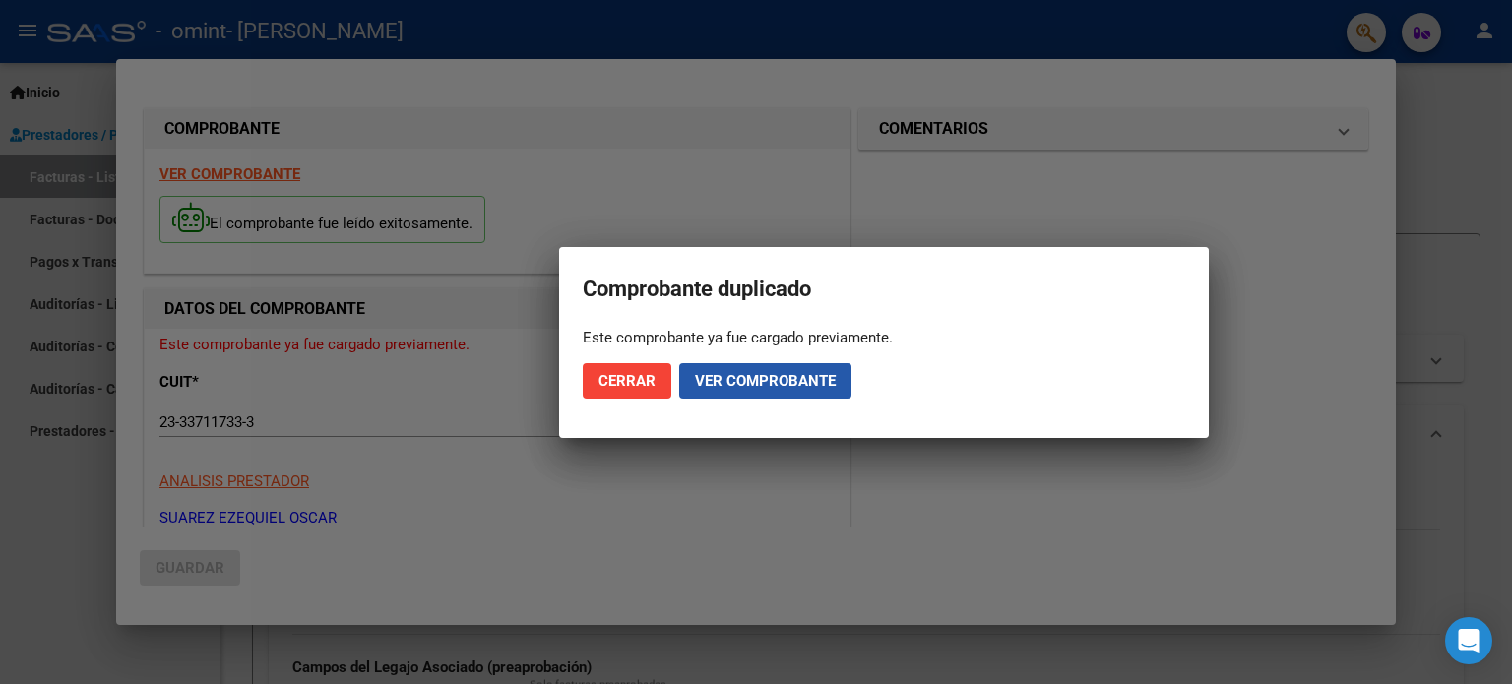
click at [728, 382] on span "Ver comprobante" at bounding box center [765, 381] width 141 height 18
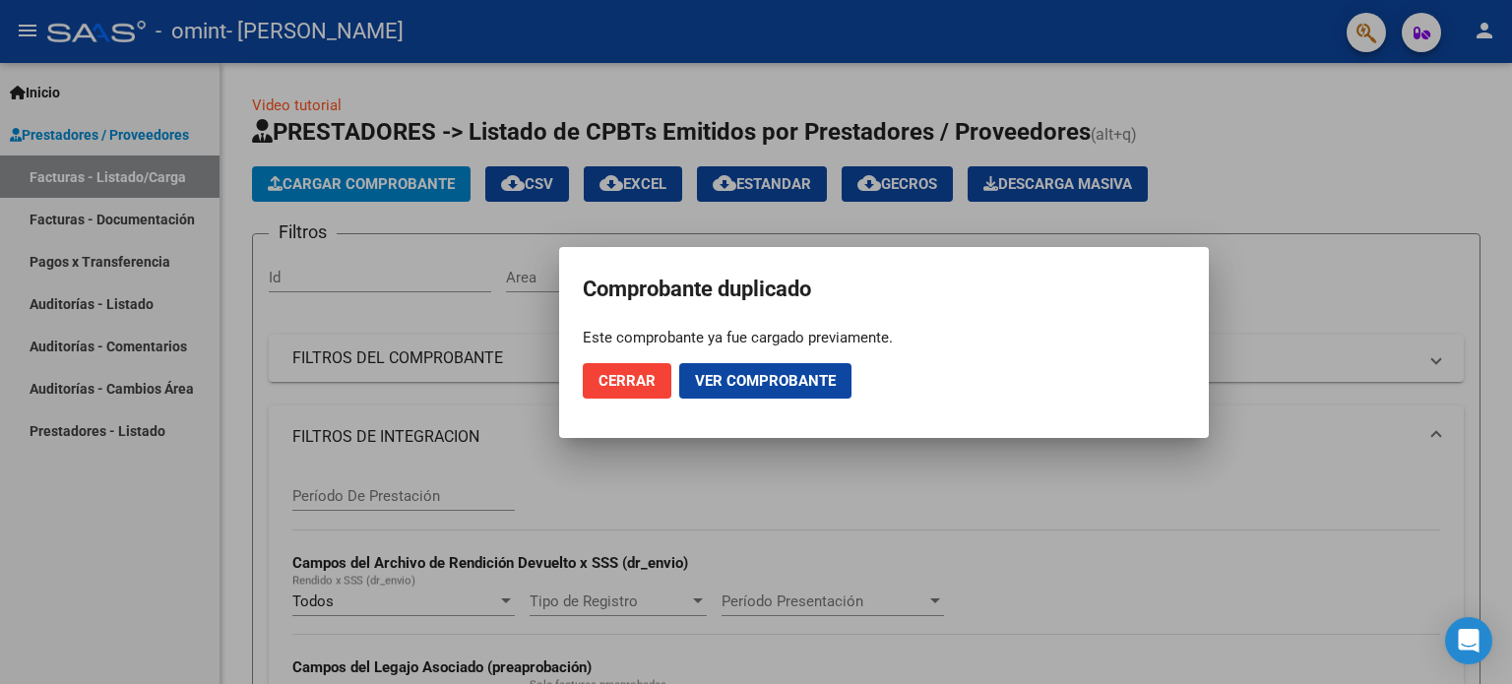
click at [598, 391] on button "Cerrar" at bounding box center [627, 380] width 89 height 35
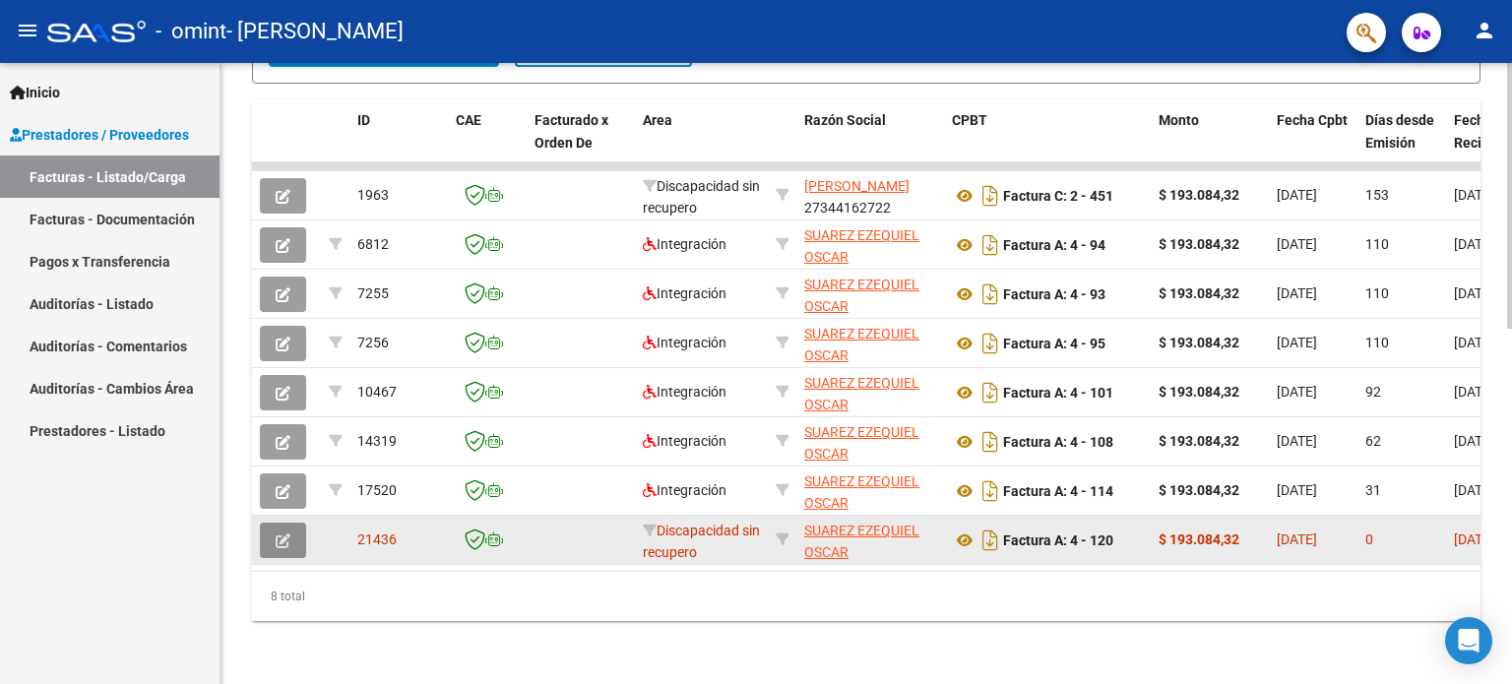
click at [283, 534] on icon "button" at bounding box center [283, 541] width 15 height 15
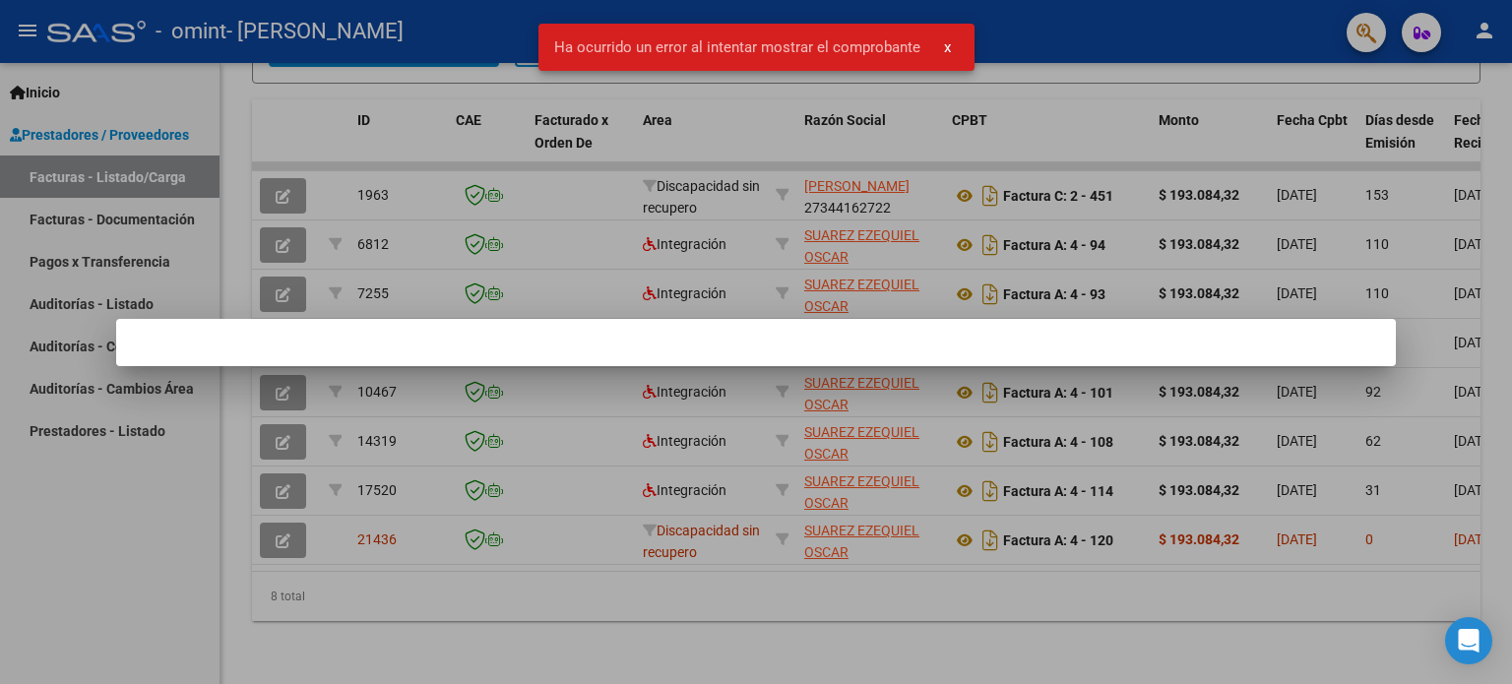
click at [671, 545] on div at bounding box center [756, 342] width 1512 height 684
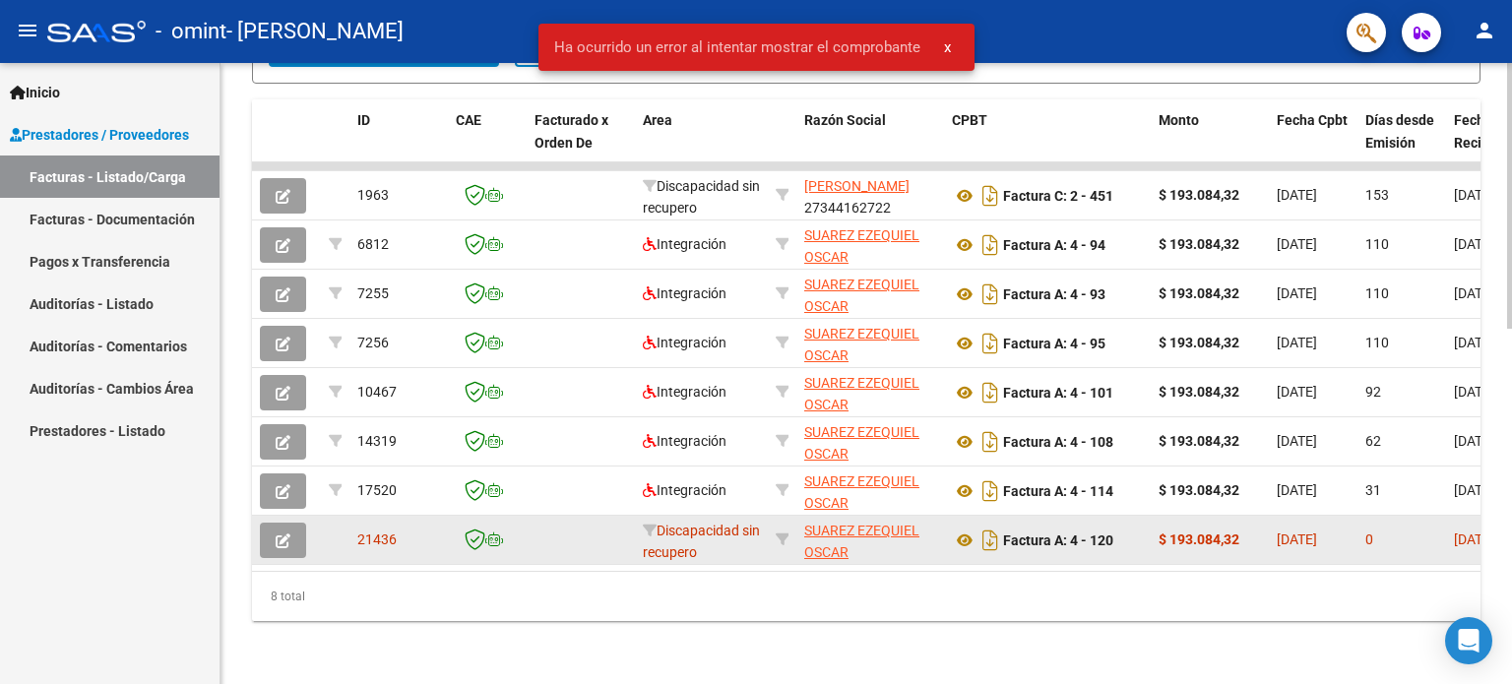
click at [788, 523] on datatable-body-cell at bounding box center [782, 540] width 29 height 48
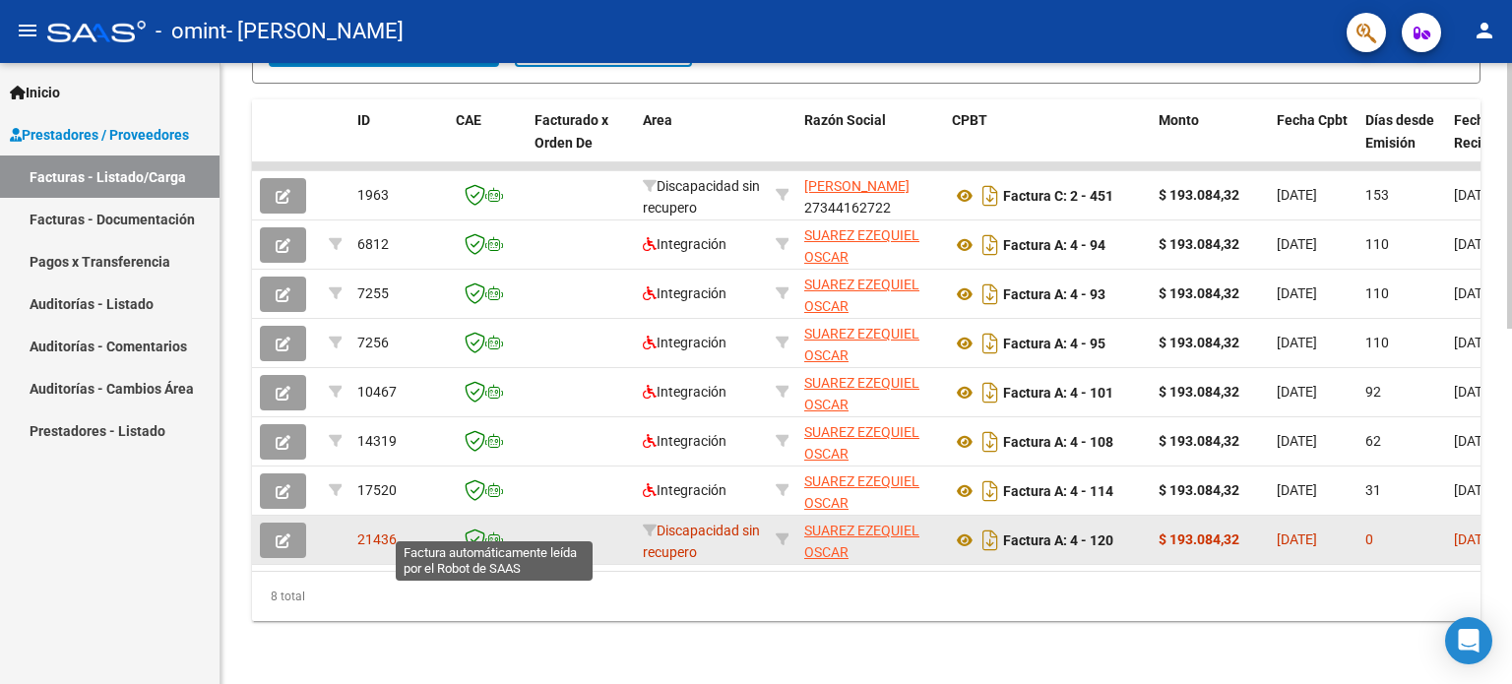
click at [492, 533] on icon at bounding box center [494, 540] width 18 height 14
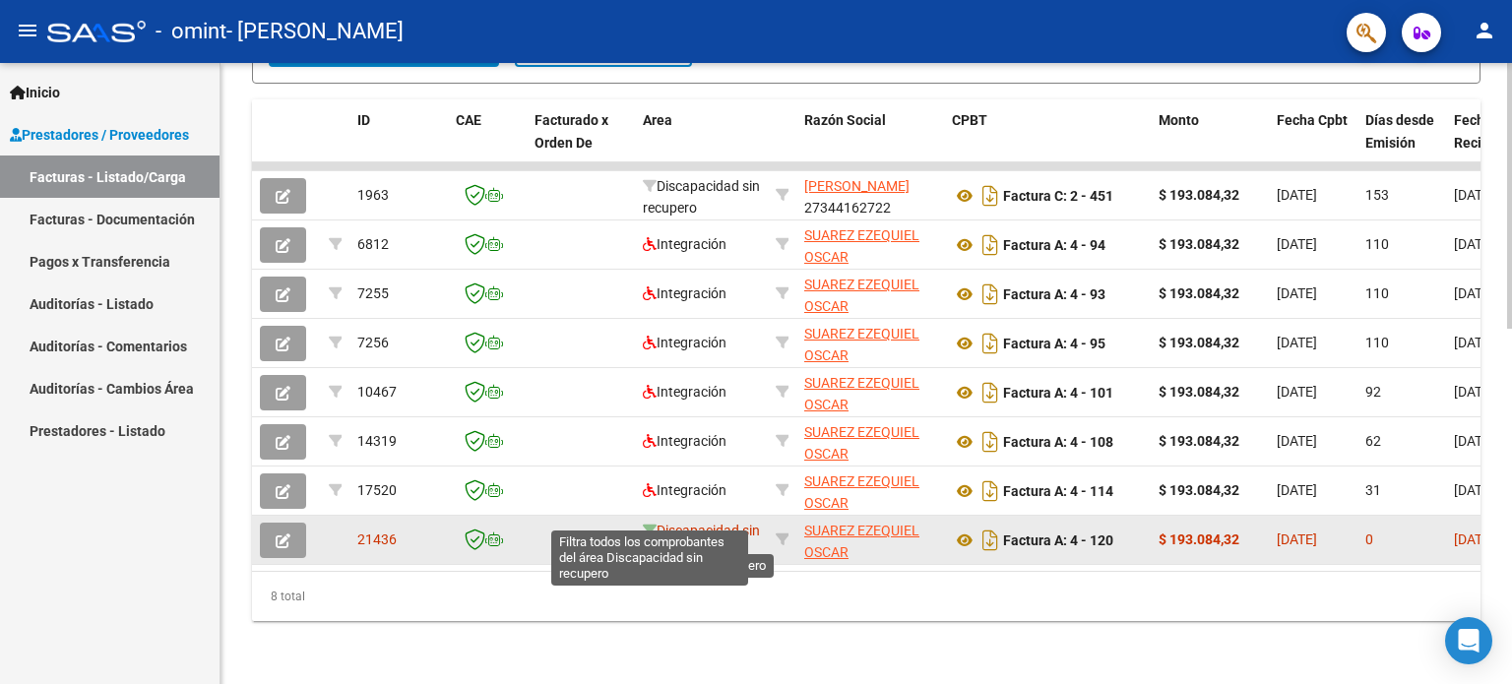
click at [656, 524] on icon at bounding box center [650, 531] width 14 height 14
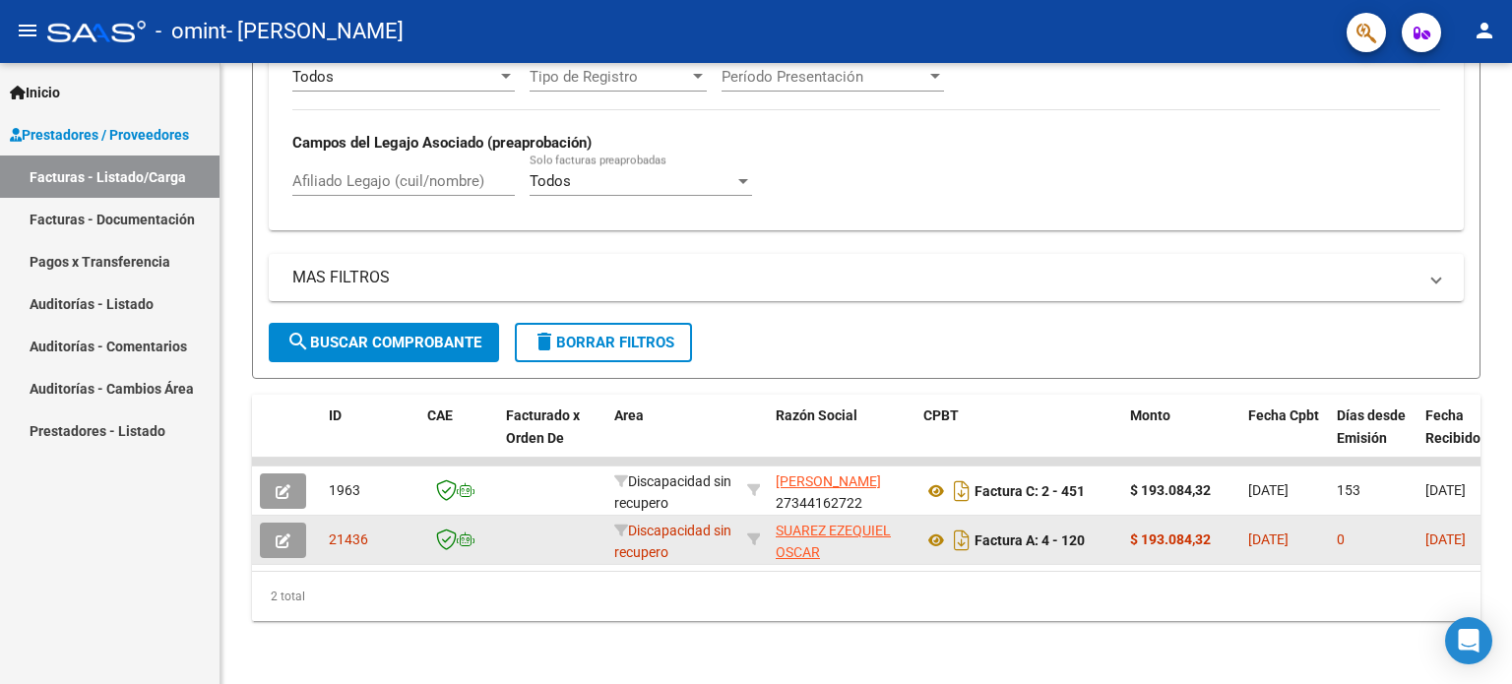
click at [276, 534] on icon "button" at bounding box center [283, 541] width 15 height 15
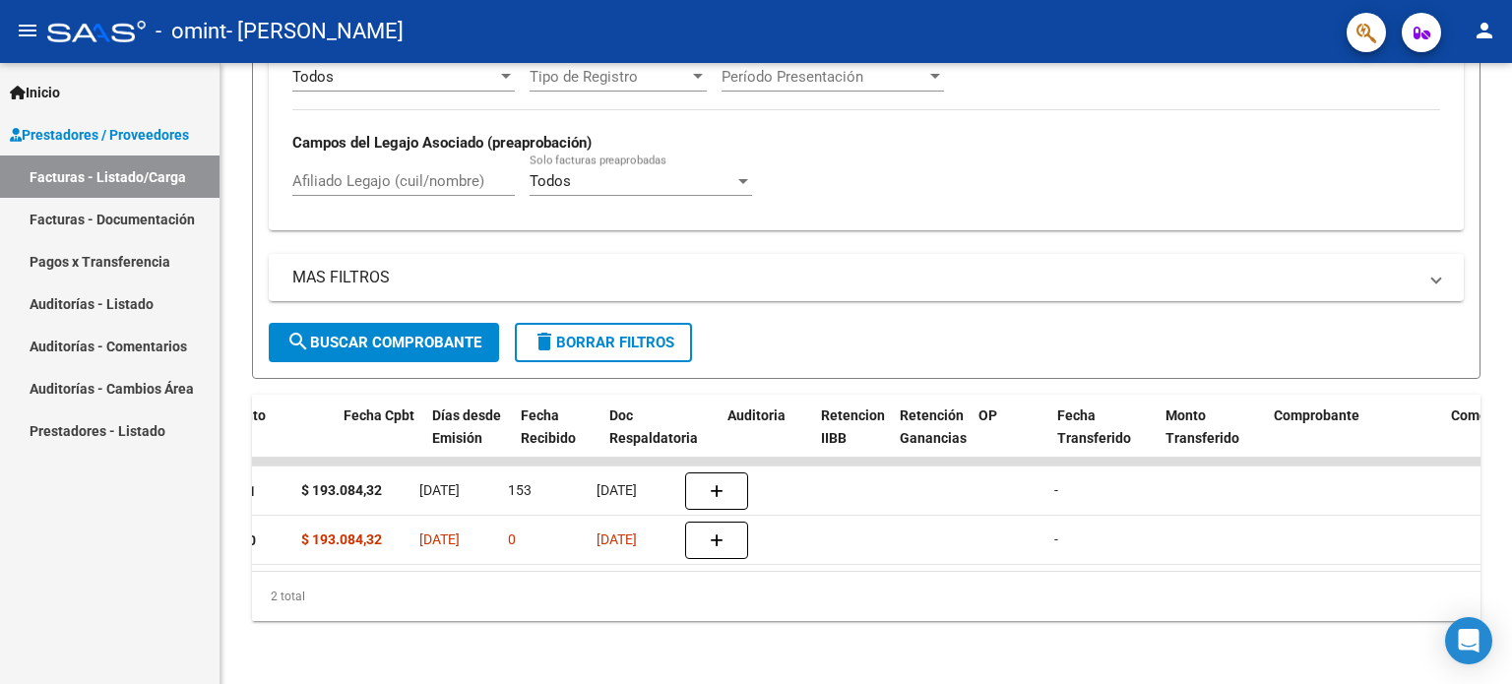
scroll to position [0, 905]
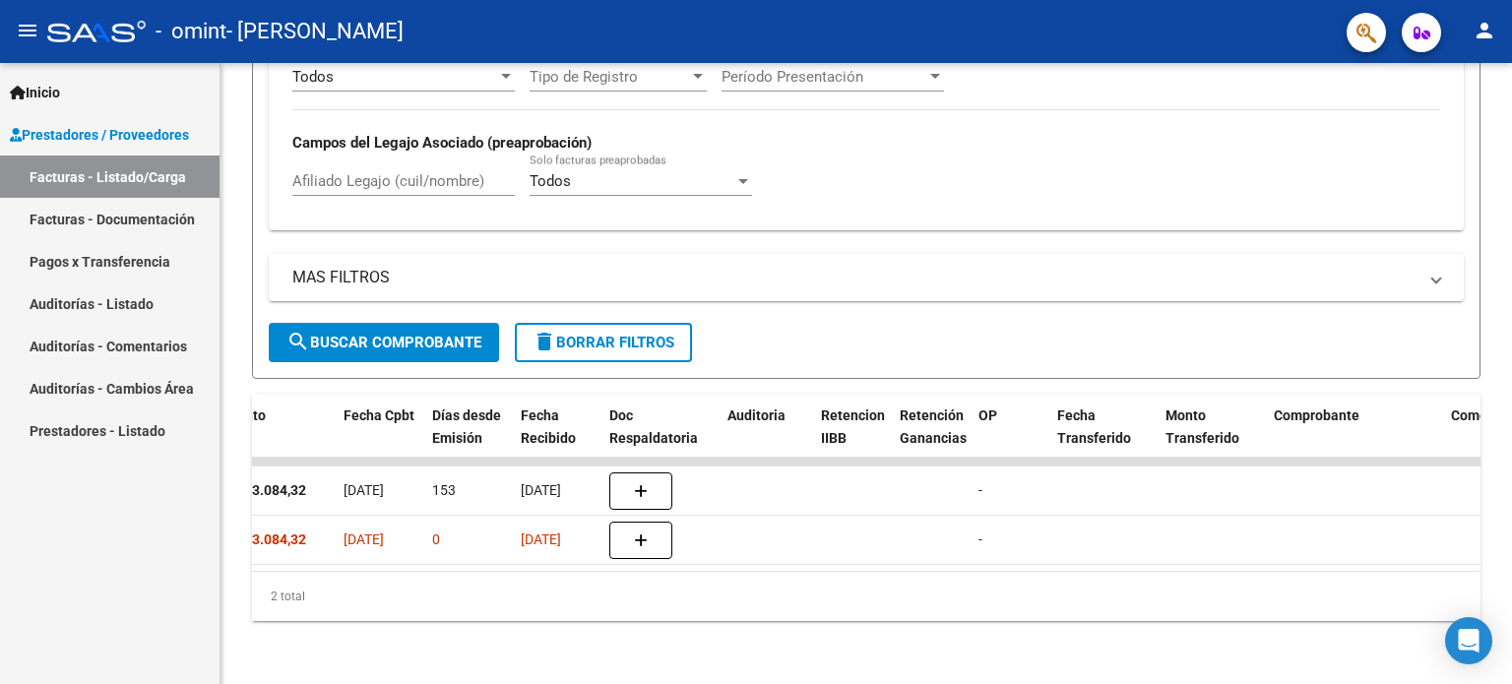
drag, startPoint x: 684, startPoint y: 552, endPoint x: 641, endPoint y: 555, distance: 43.4
click at [641, 555] on datatable-body "1963 Discapacidad sin recupero [PERSON_NAME] 27344162722 Factura C: 2 - 451 $ 1…" at bounding box center [866, 514] width 1228 height 113
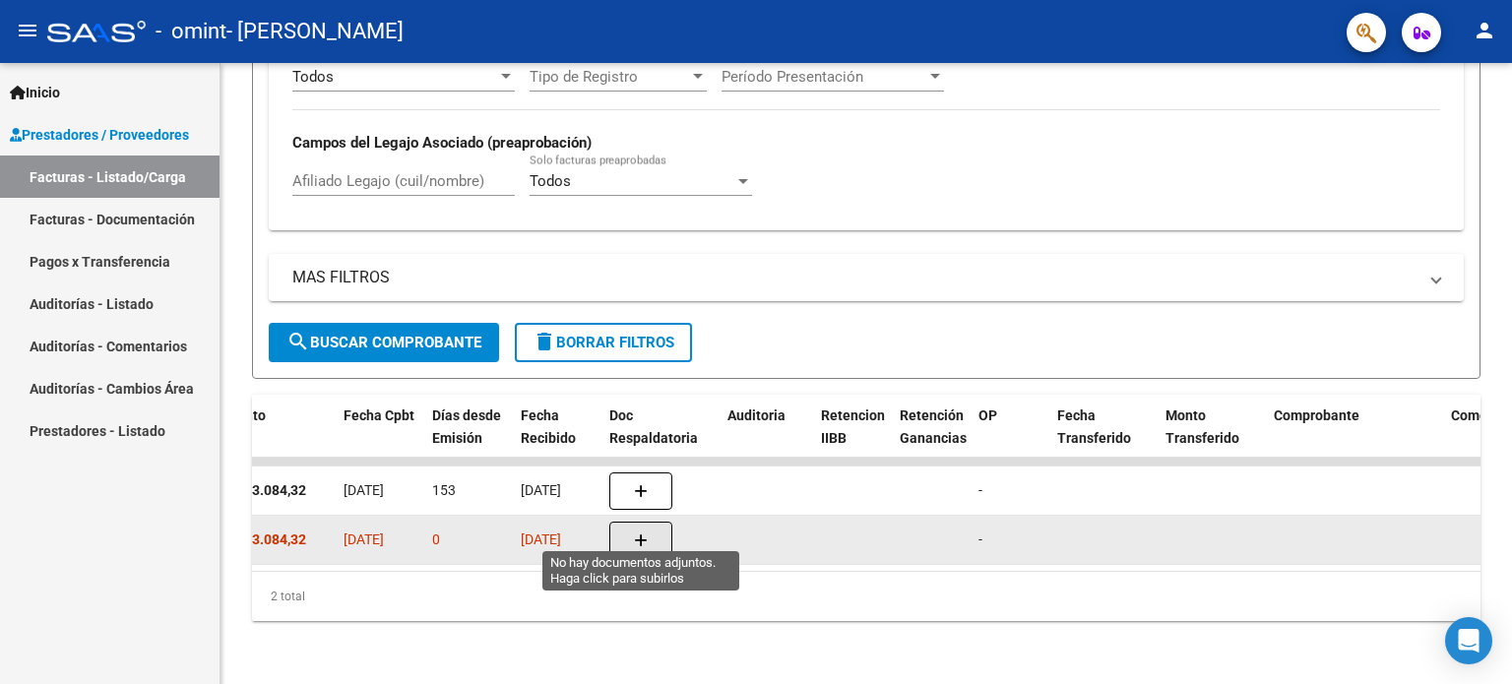
click at [635, 534] on icon "button" at bounding box center [641, 541] width 14 height 15
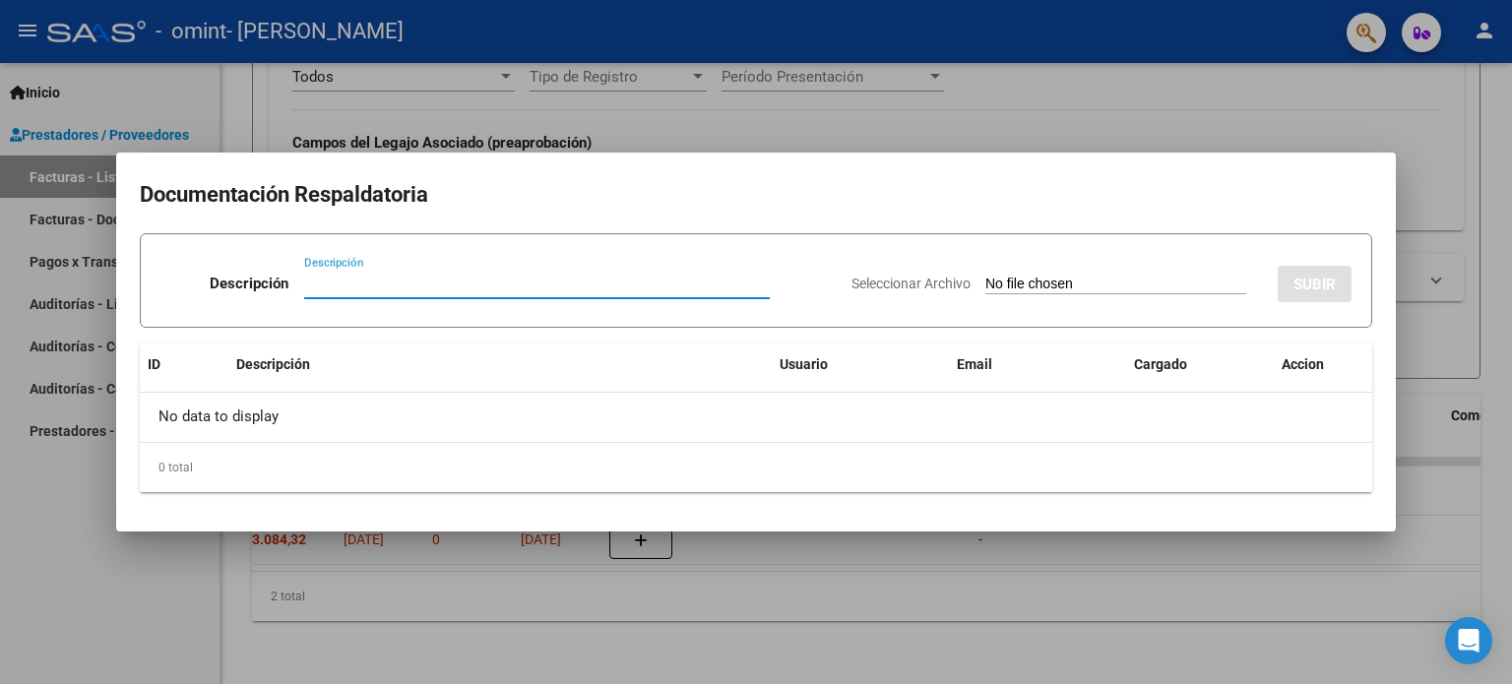
click at [335, 287] on input "Descripción" at bounding box center [537, 284] width 466 height 18
type input "PLANILLA ASISTENCIA"
click at [1190, 296] on div "Seleccionar Archivo SUBIR" at bounding box center [1101, 280] width 500 height 60
click at [1179, 279] on input "Seleccionar Archivo" at bounding box center [1115, 285] width 261 height 19
type input "C:\fakepath\asis [PERSON_NAME] 0825.pdf"
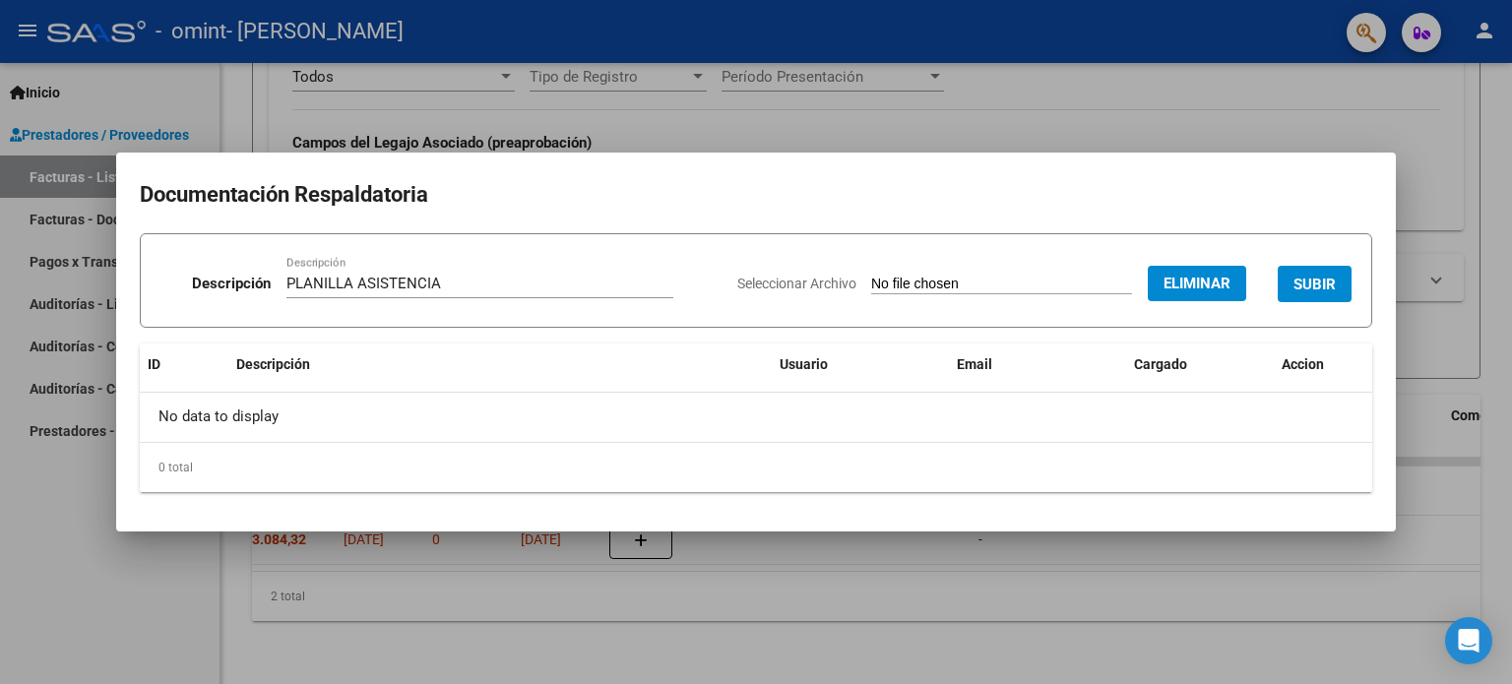
click at [1291, 287] on button "SUBIR" at bounding box center [1315, 284] width 74 height 36
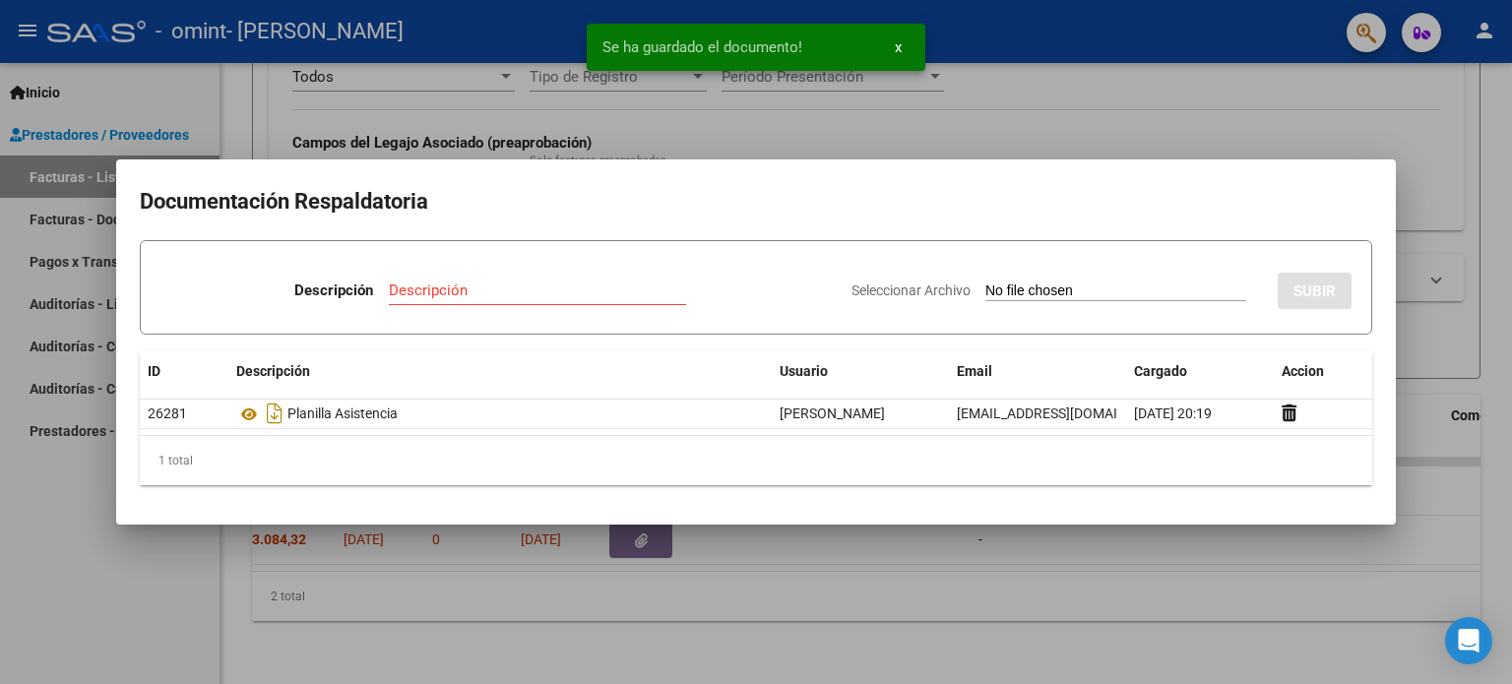
click at [1007, 125] on div at bounding box center [756, 342] width 1512 height 684
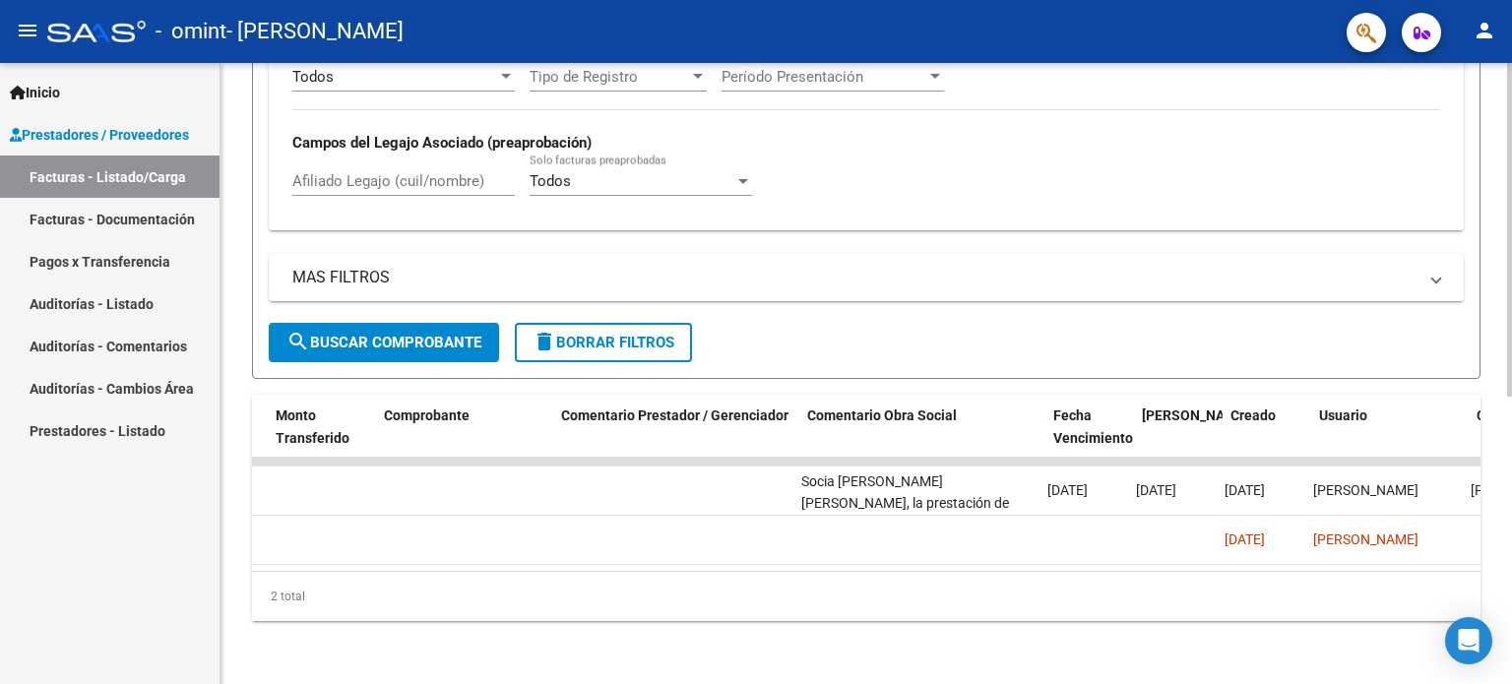
scroll to position [0, 1719]
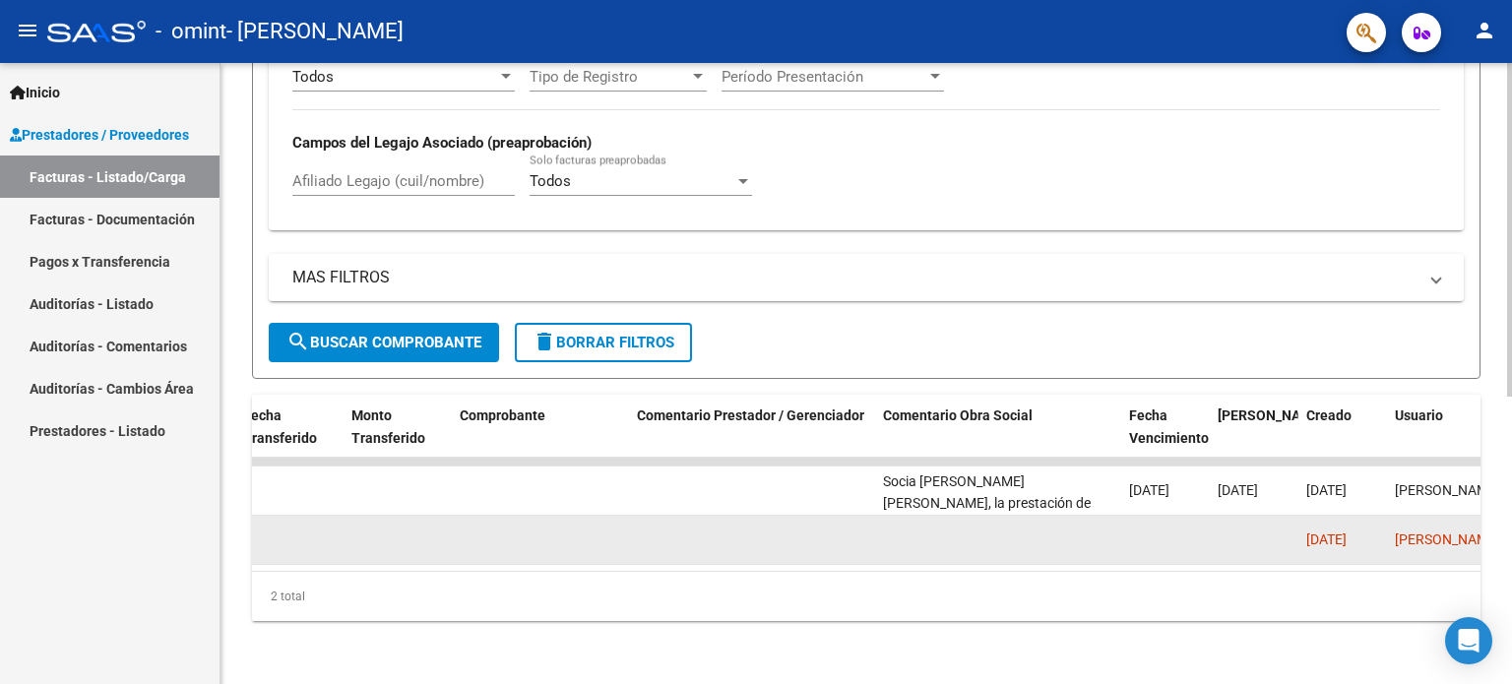
click at [1004, 516] on datatable-body-cell at bounding box center [998, 540] width 246 height 48
click at [980, 524] on datatable-body-cell at bounding box center [998, 540] width 246 height 48
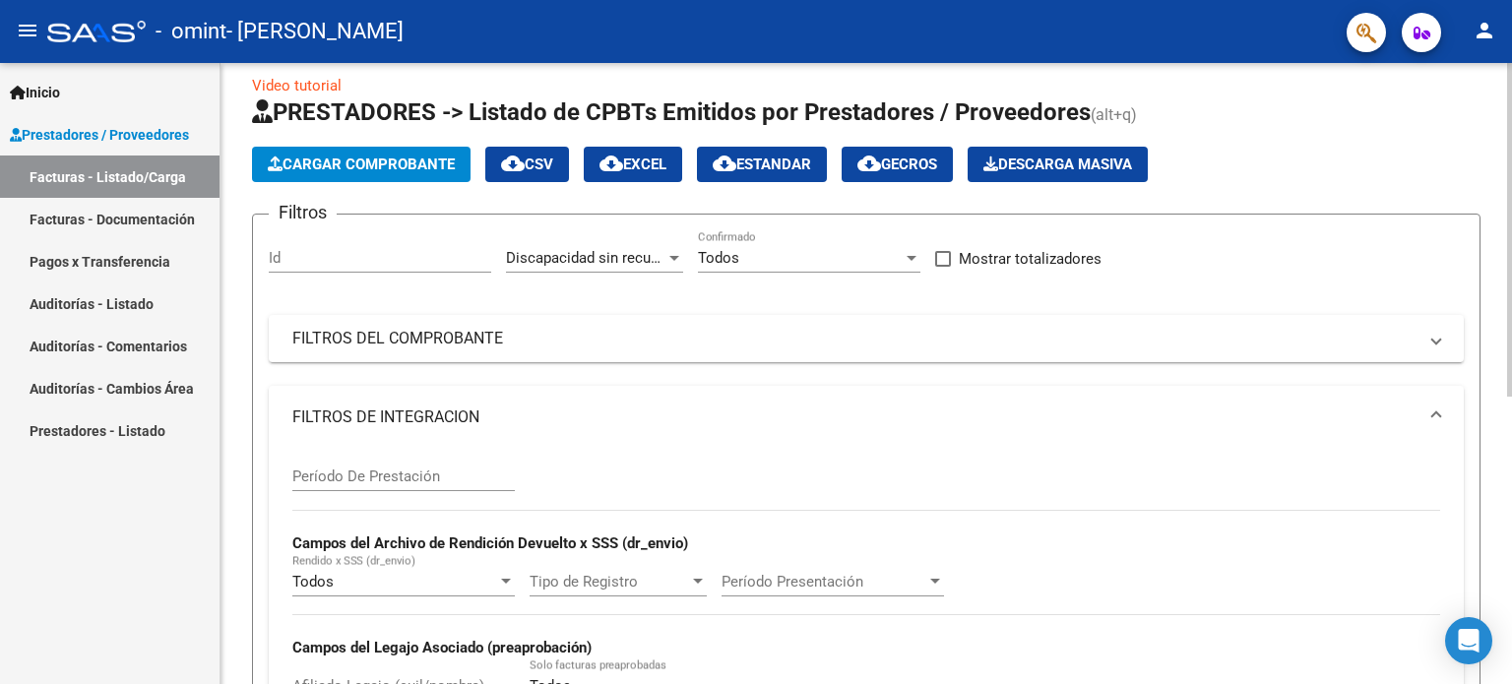
scroll to position [0, 0]
